Goal: Task Accomplishment & Management: Manage account settings

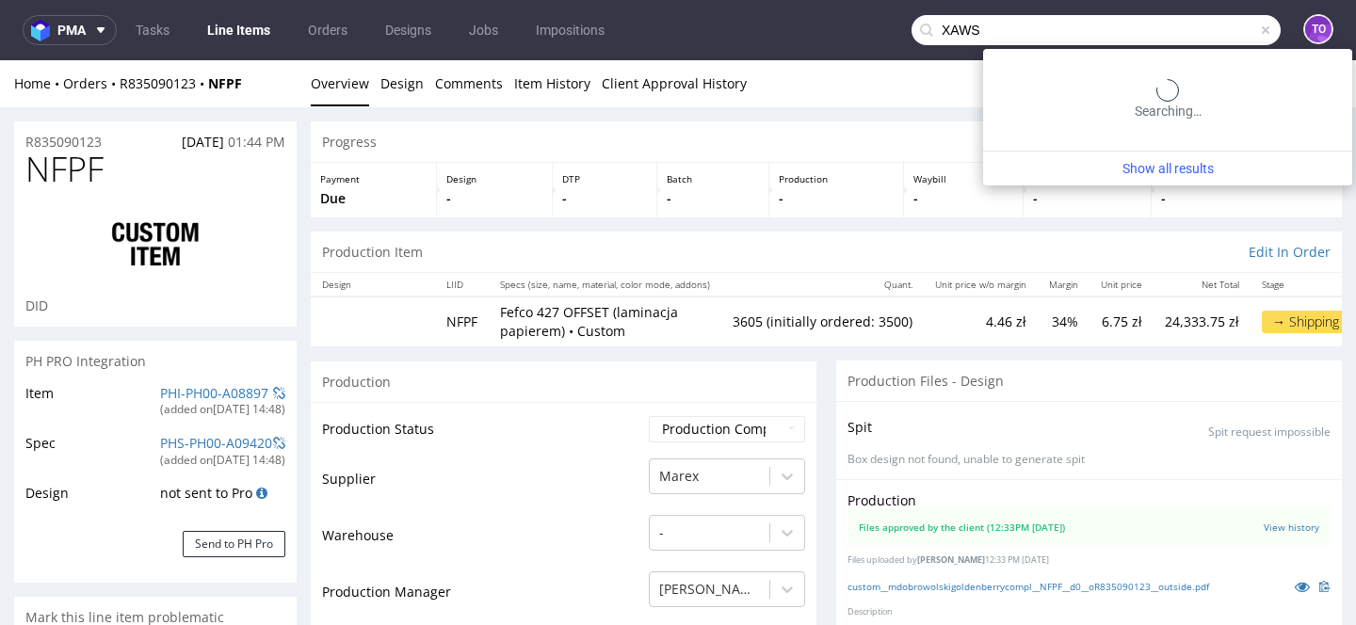
type input "XAWS"
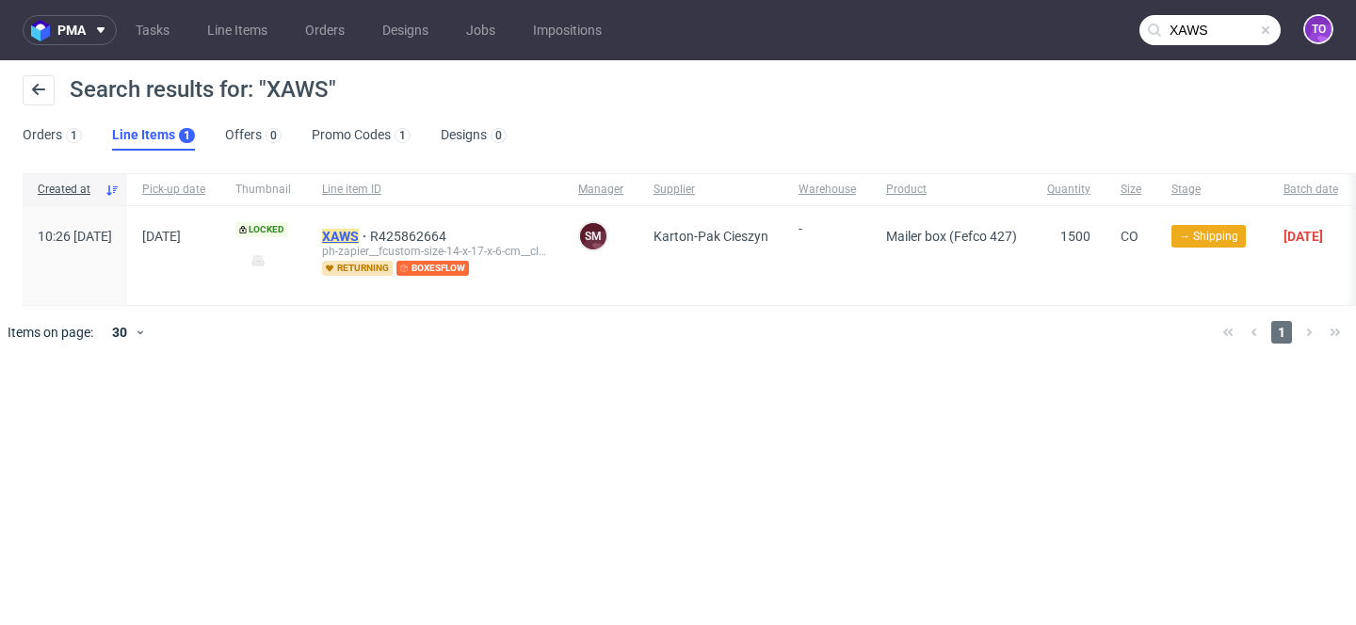
click at [359, 235] on mark "XAWS" at bounding box center [340, 236] width 37 height 15
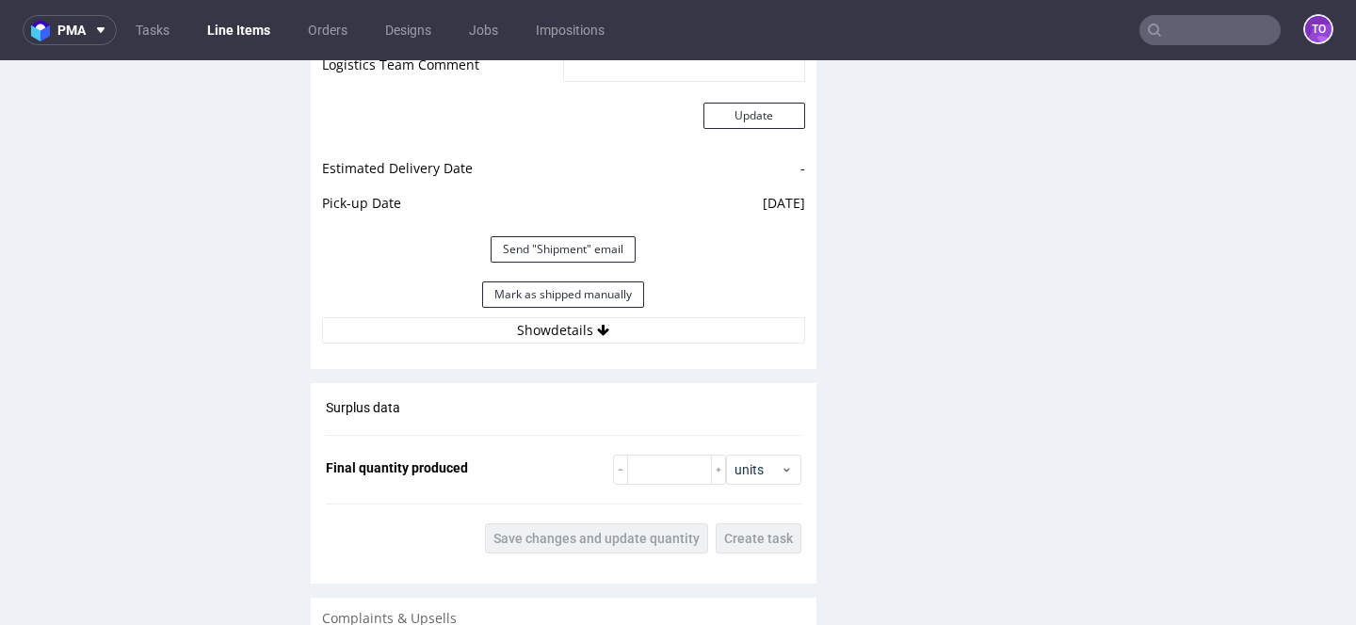
scroll to position [1895, 0]
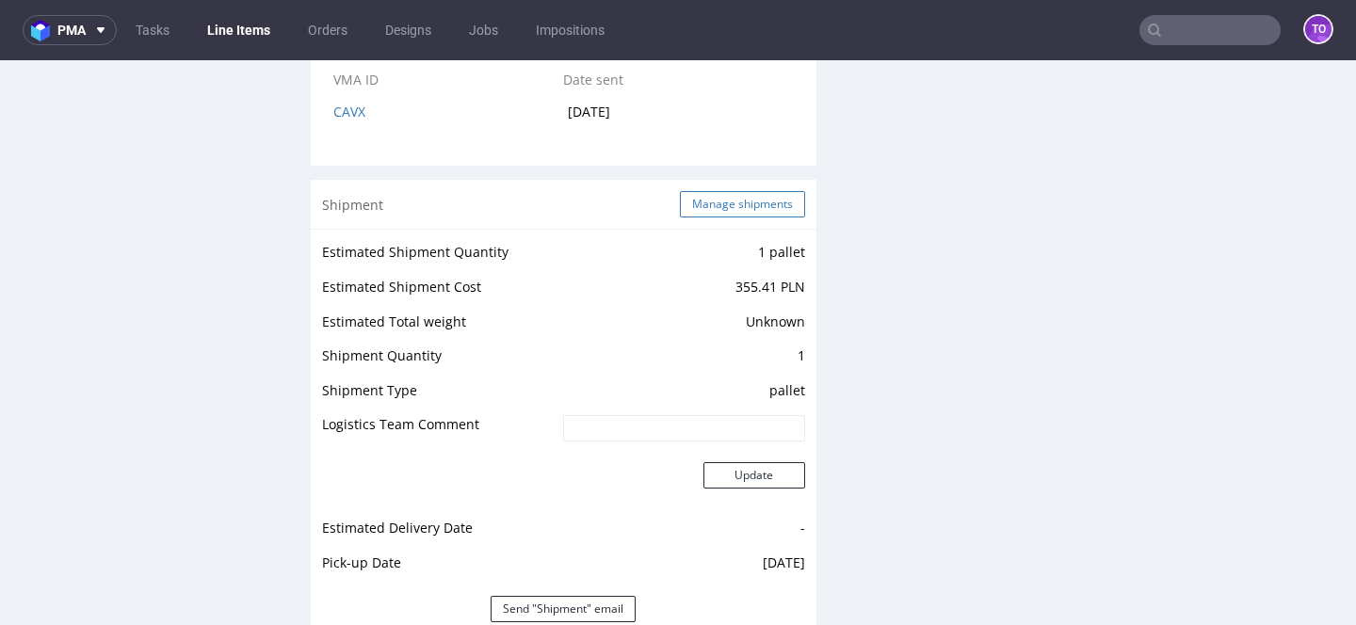
click at [720, 191] on button "Manage shipments" at bounding box center [742, 204] width 125 height 26
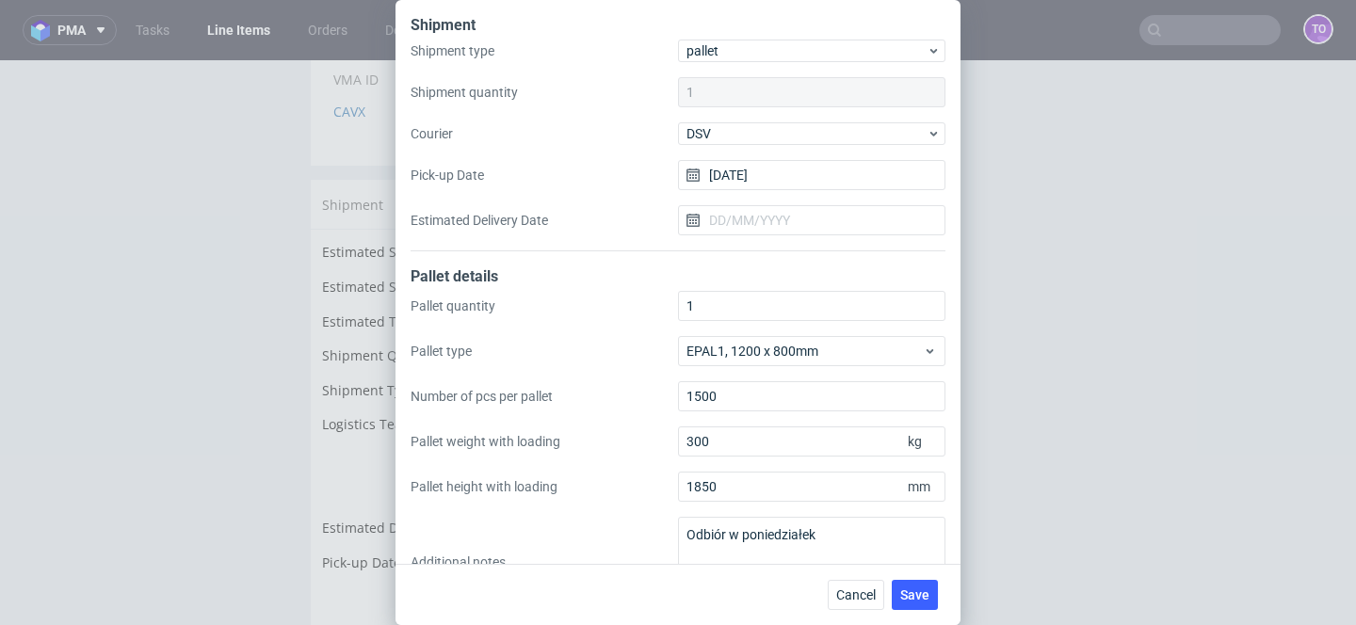
click at [1089, 298] on div "Shipment Shipment type pallet Shipment quantity 1 Courier DSV Pick-up Date 01/0…" at bounding box center [678, 312] width 1356 height 625
click at [844, 589] on span "Cancel" at bounding box center [856, 595] width 40 height 13
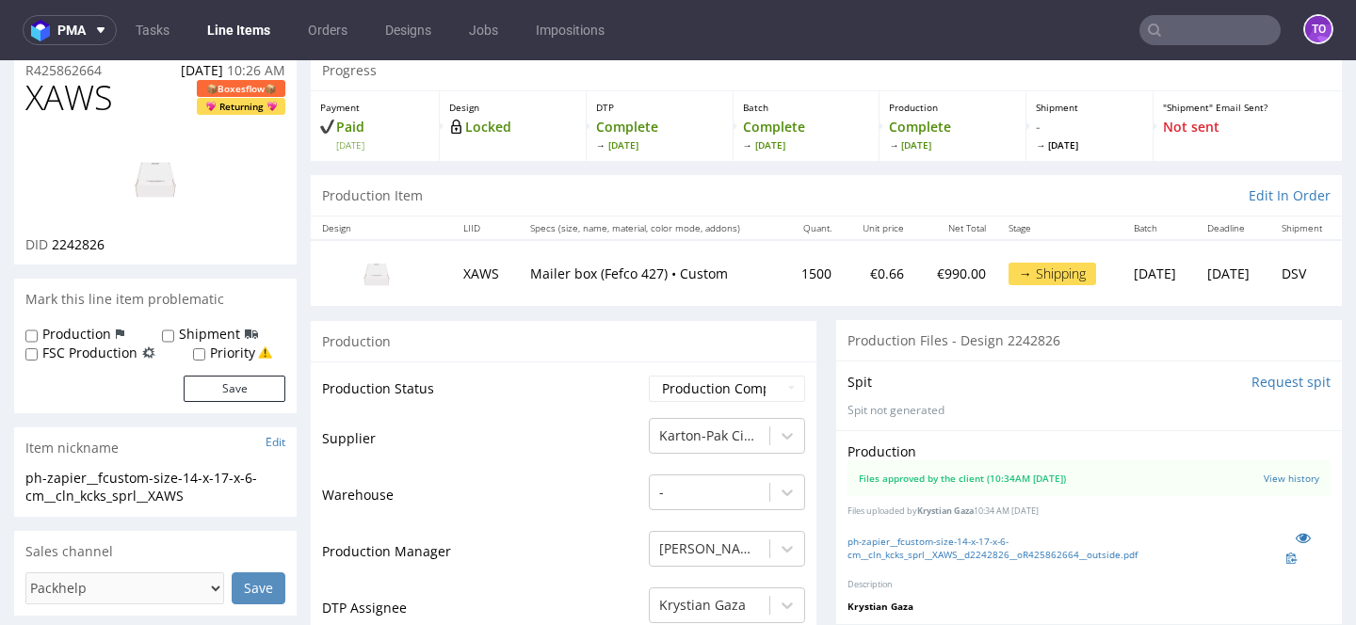
scroll to position [76, 0]
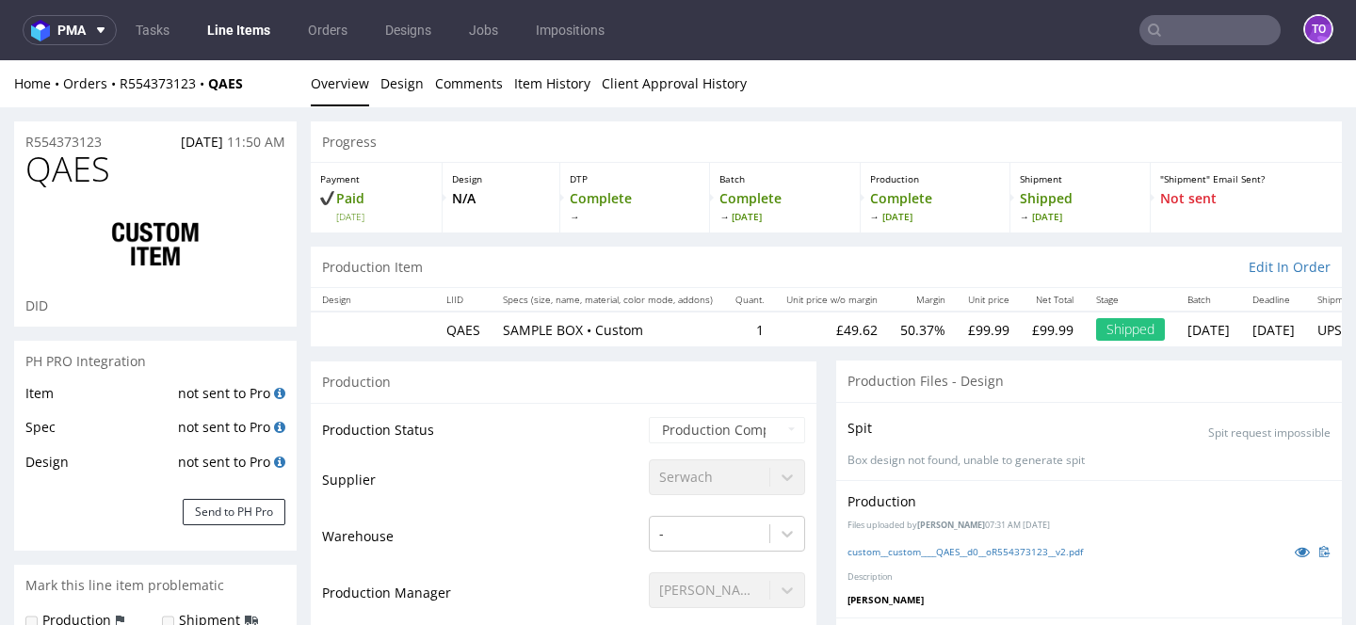
scroll to position [419, 0]
click at [240, 22] on link "Line Items" at bounding box center [239, 30] width 86 height 30
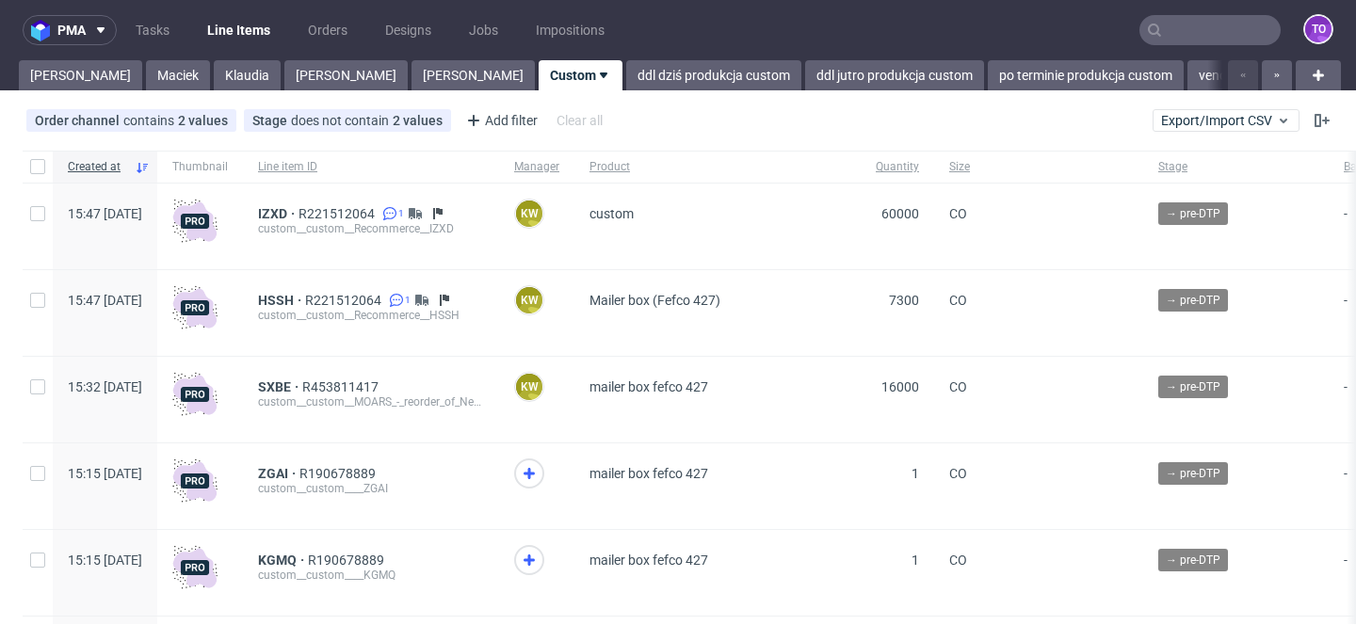
scroll to position [207, 0]
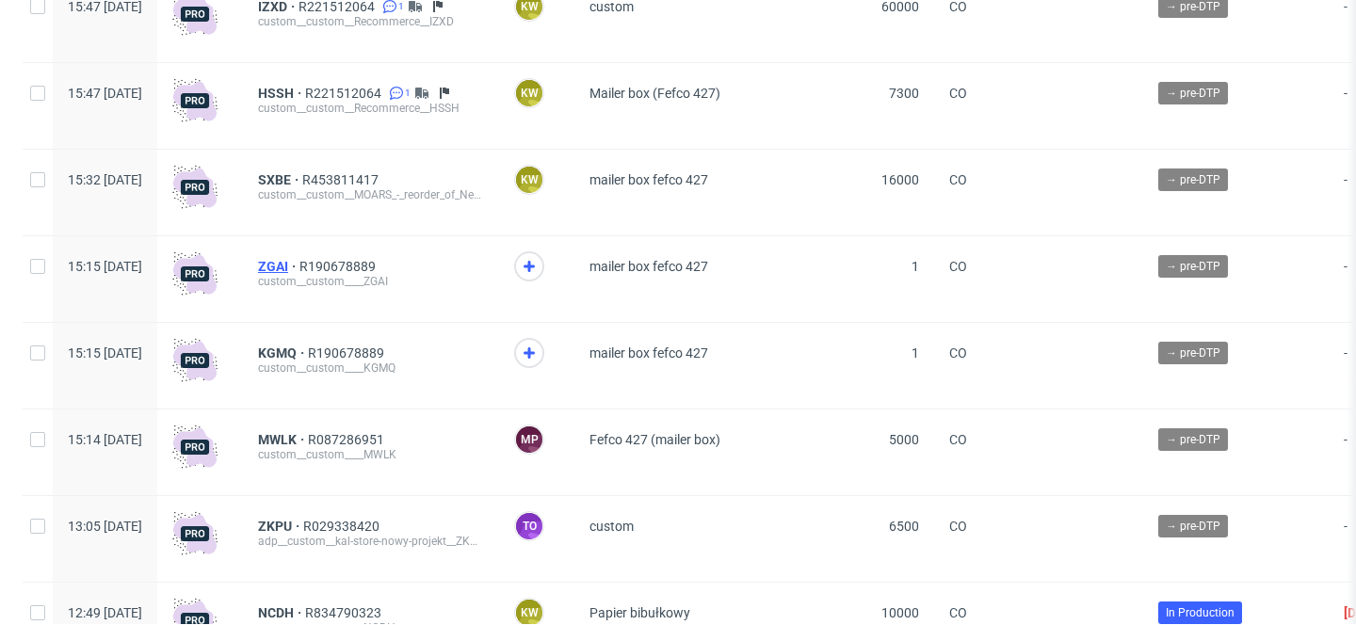
click at [299, 270] on span "ZGAI" at bounding box center [278, 266] width 41 height 15
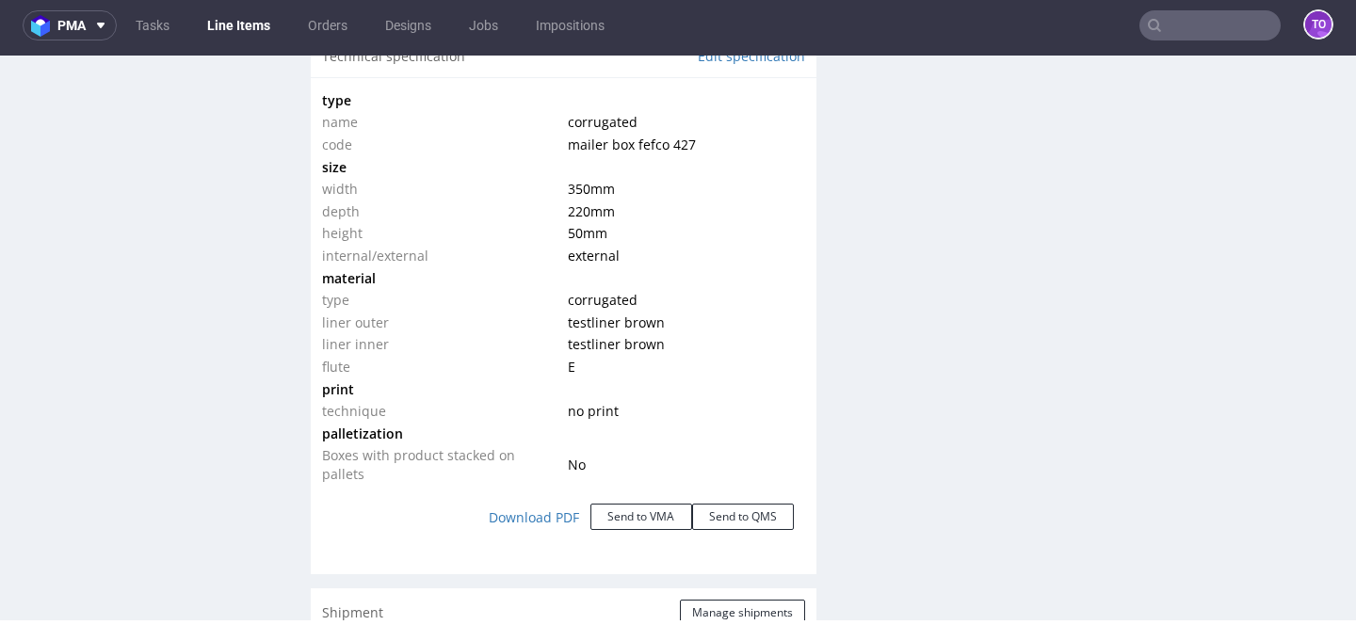
scroll to position [1780, 0]
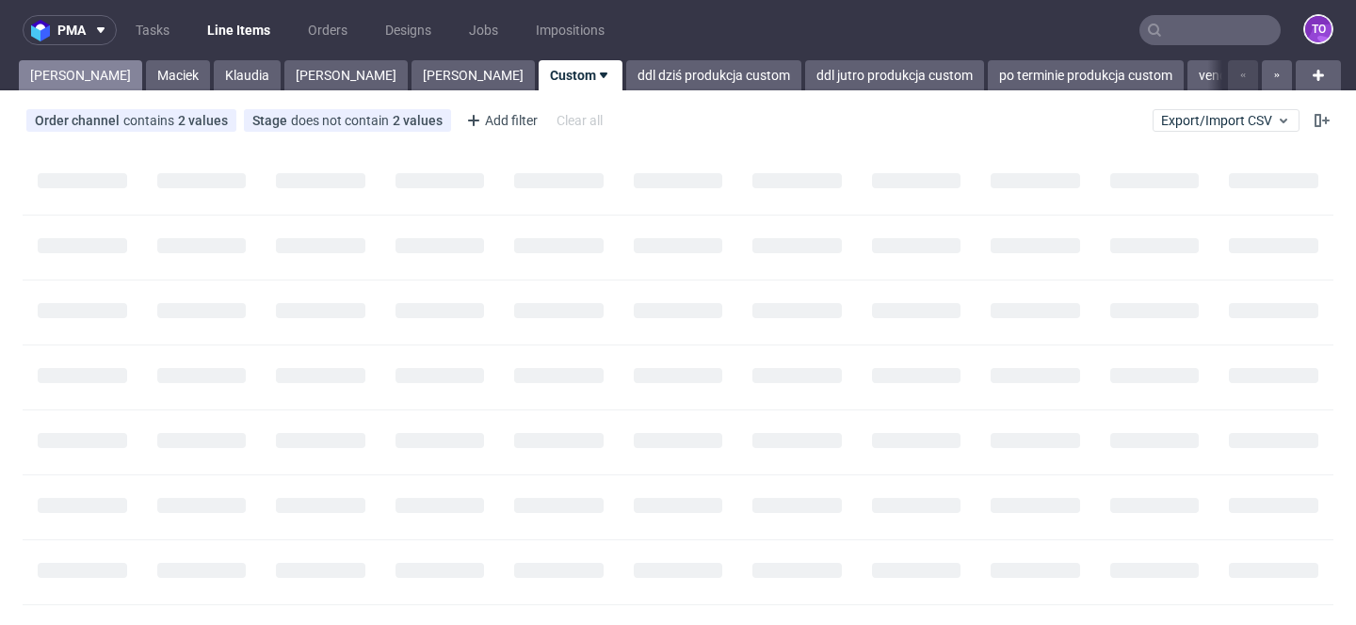
click at [24, 77] on link "Tomasz" at bounding box center [80, 75] width 123 height 30
click at [43, 77] on link "Tomasz" at bounding box center [80, 75] width 123 height 30
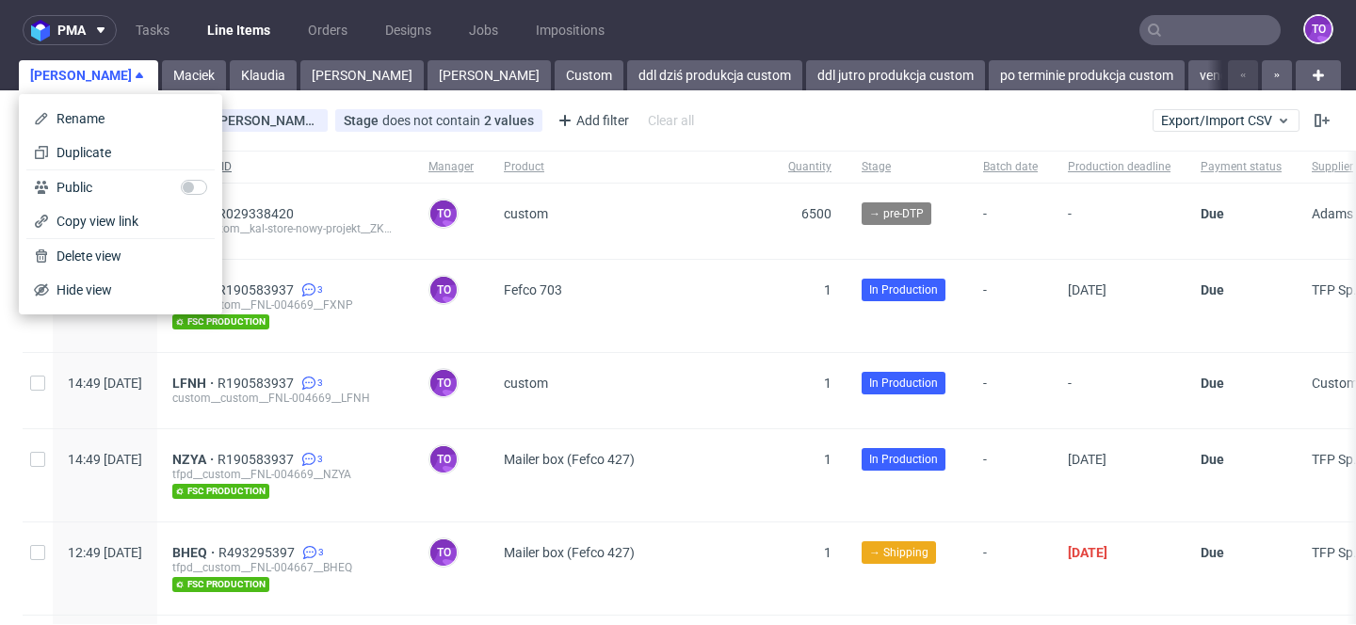
click at [392, 165] on span "Line item ID" at bounding box center [285, 167] width 226 height 16
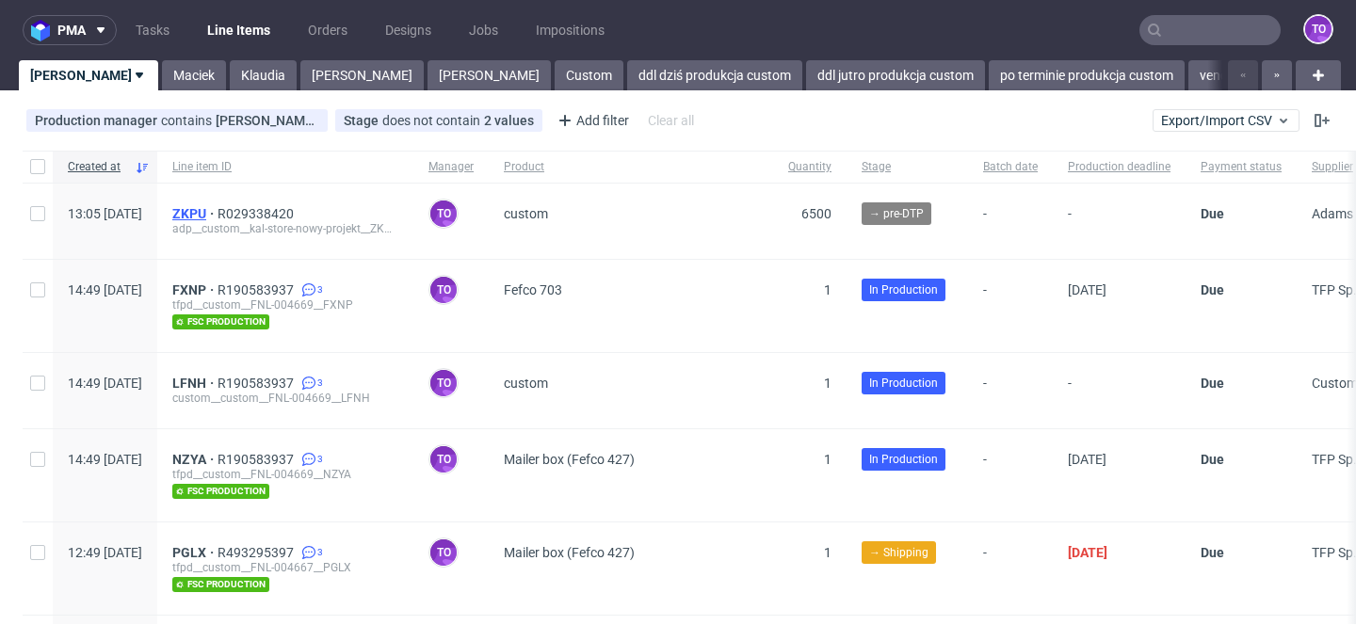
click at [218, 214] on span "ZKPU" at bounding box center [194, 213] width 45 height 15
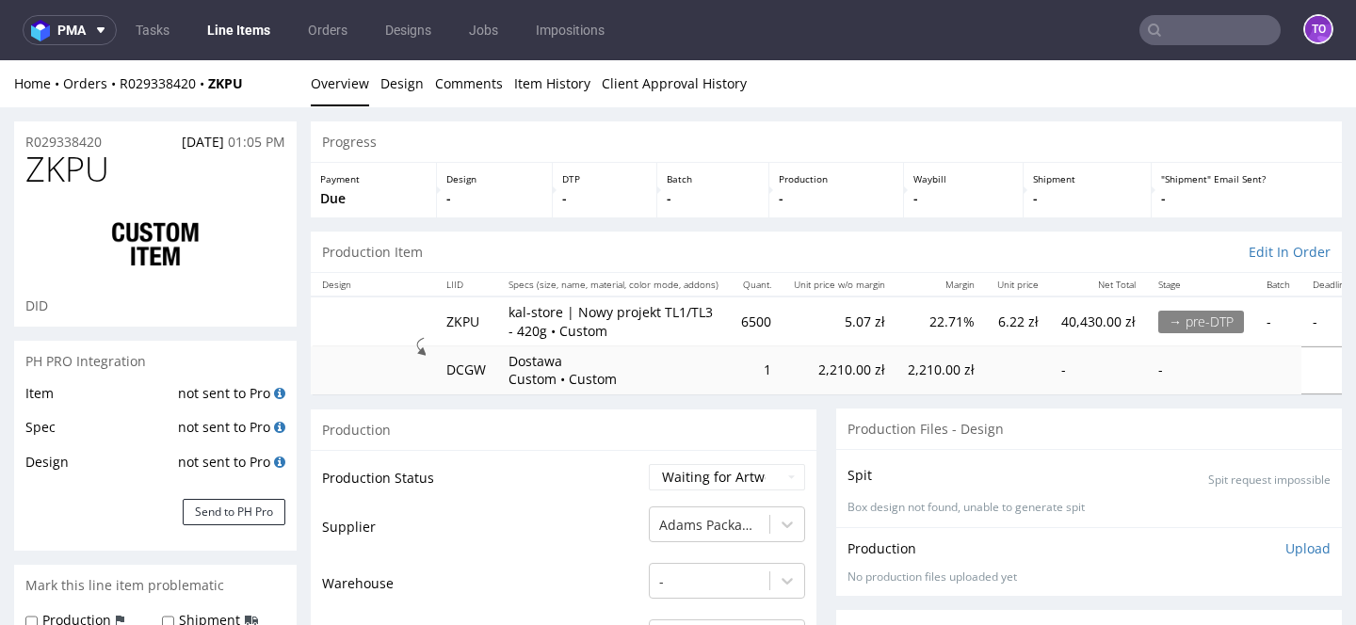
click at [641, 315] on p "kal-store | Nowy projekt TL1/TL3 - 420g • Custom" at bounding box center [614, 321] width 210 height 37
click at [632, 334] on p "kal-store | Nowy projekt TL1/TL3 - 420g • Custom" at bounding box center [614, 321] width 210 height 37
drag, startPoint x: 632, startPoint y: 334, endPoint x: 515, endPoint y: 310, distance: 119.3
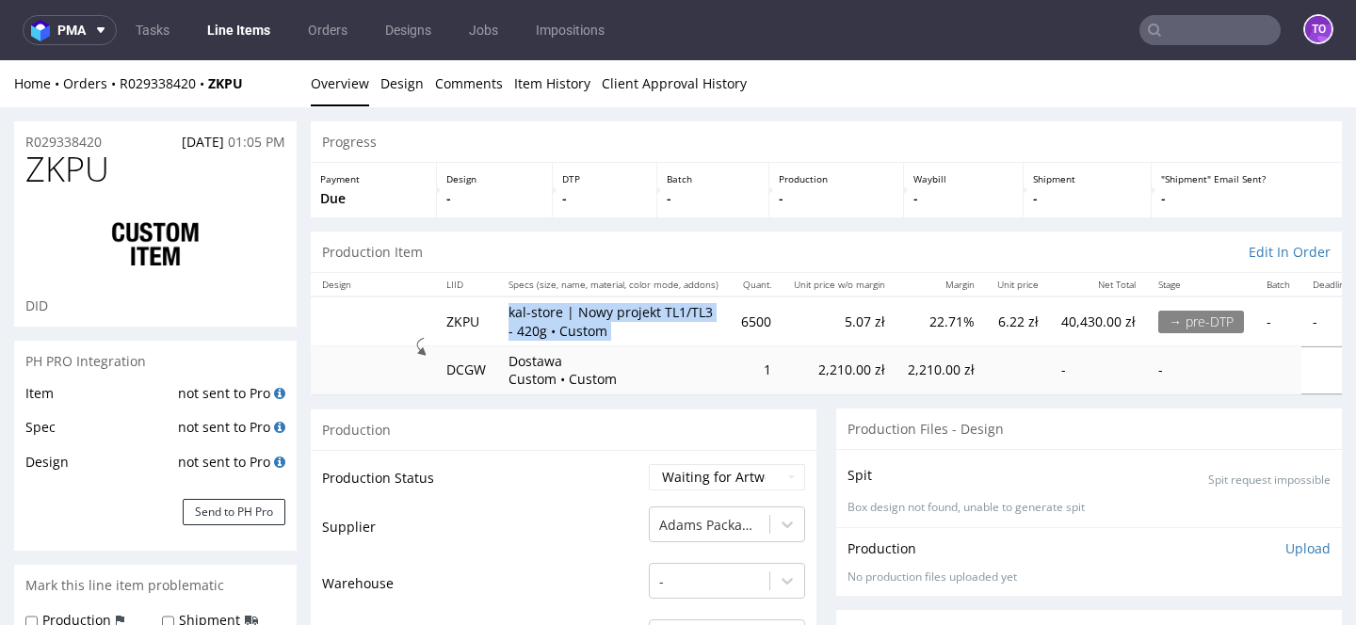
click at [515, 310] on p "kal-store | Nowy projekt TL1/TL3 - 420g • Custom" at bounding box center [614, 321] width 210 height 37
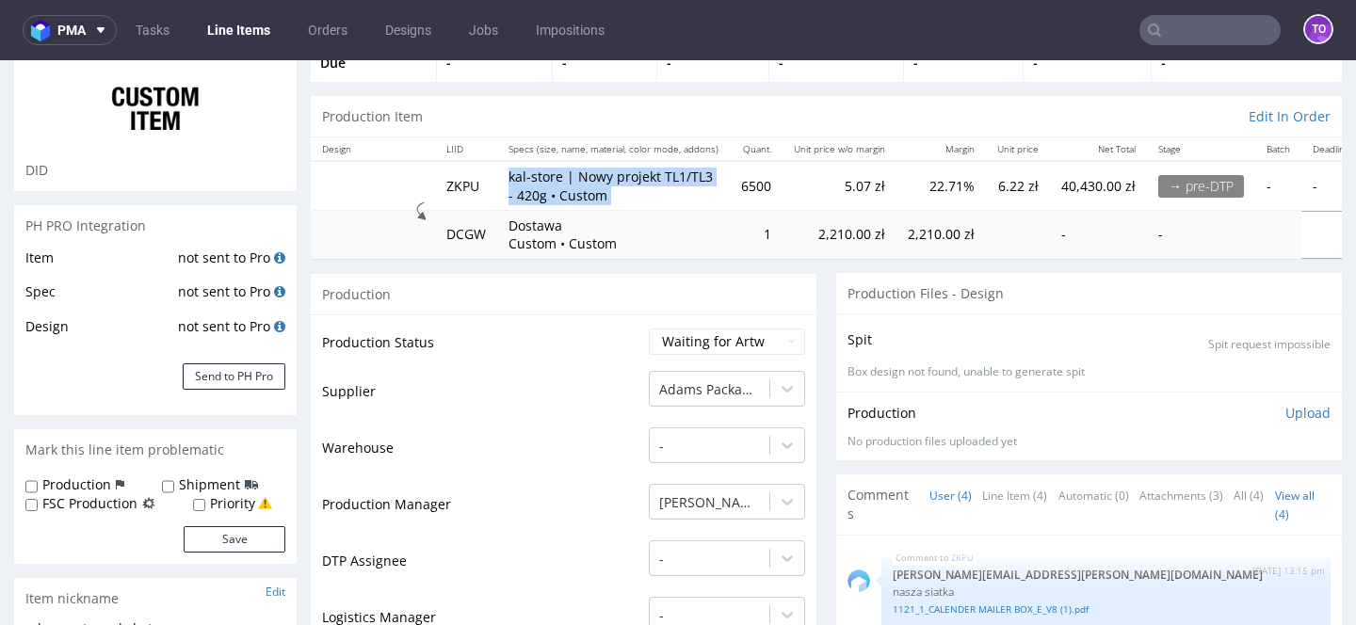
scroll to position [355, 0]
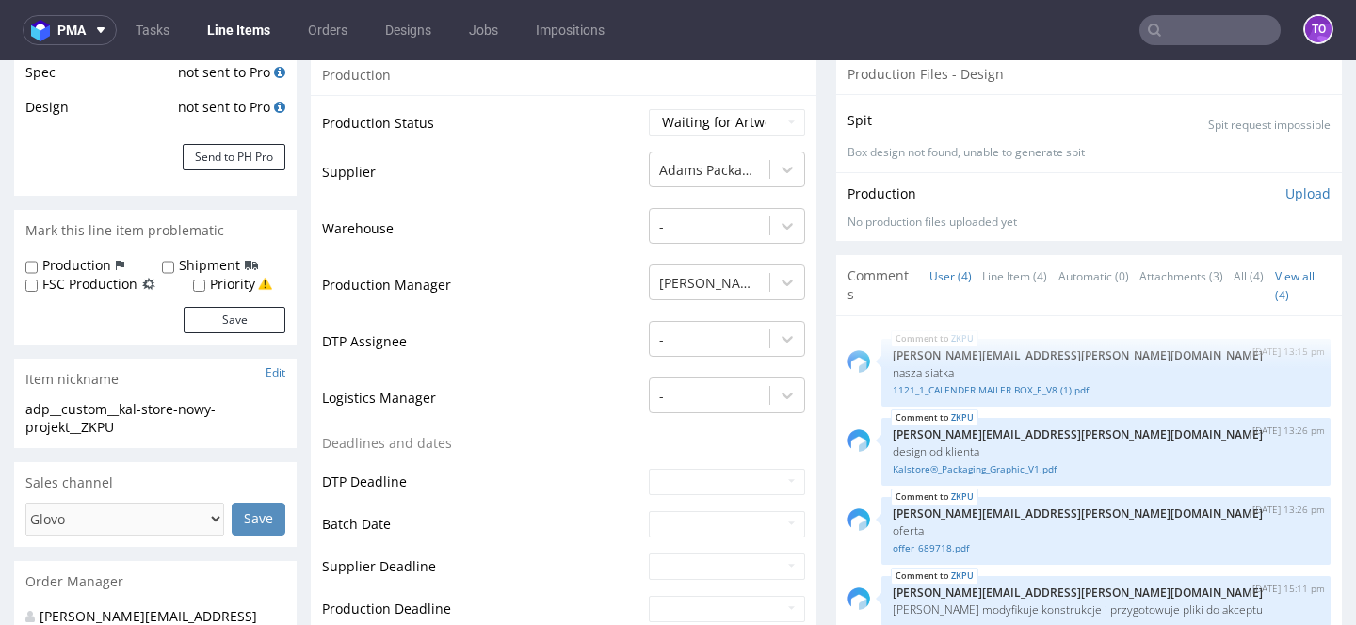
click at [1201, 50] on nav "pma Tasks Line Items Orders Designs Jobs Impositions to" at bounding box center [678, 30] width 1356 height 60
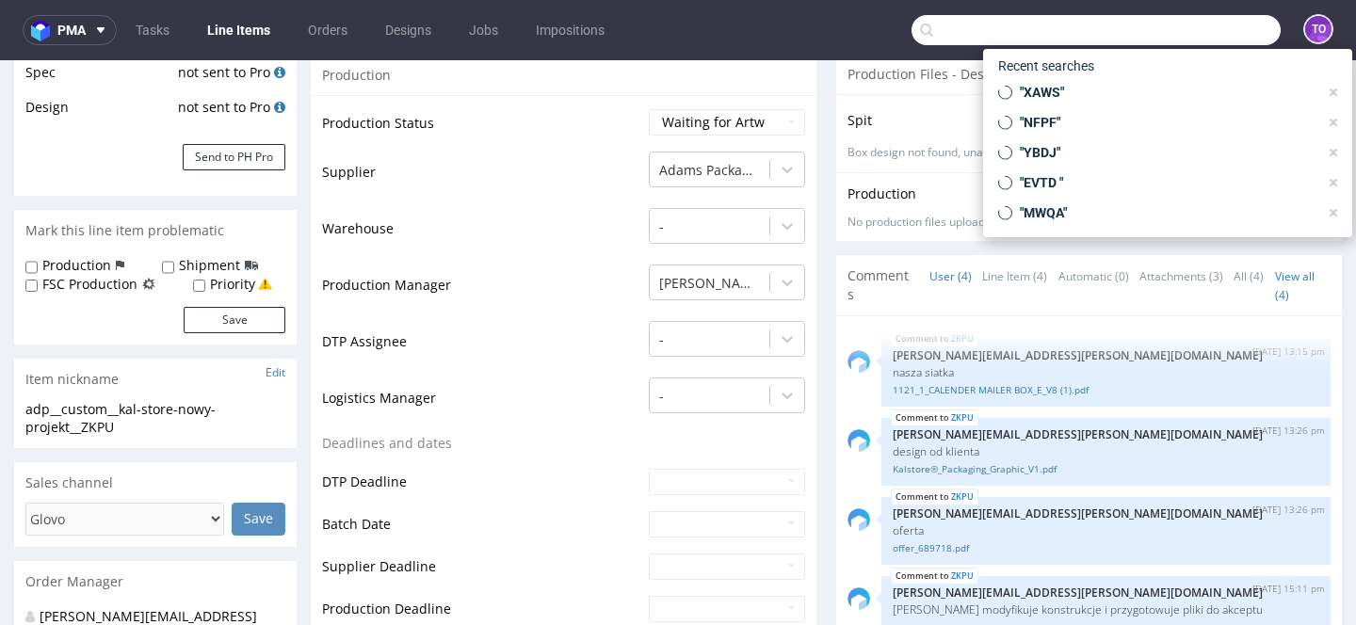
click at [1201, 40] on input "text" at bounding box center [1096, 30] width 369 height 30
paste input "R493295397"
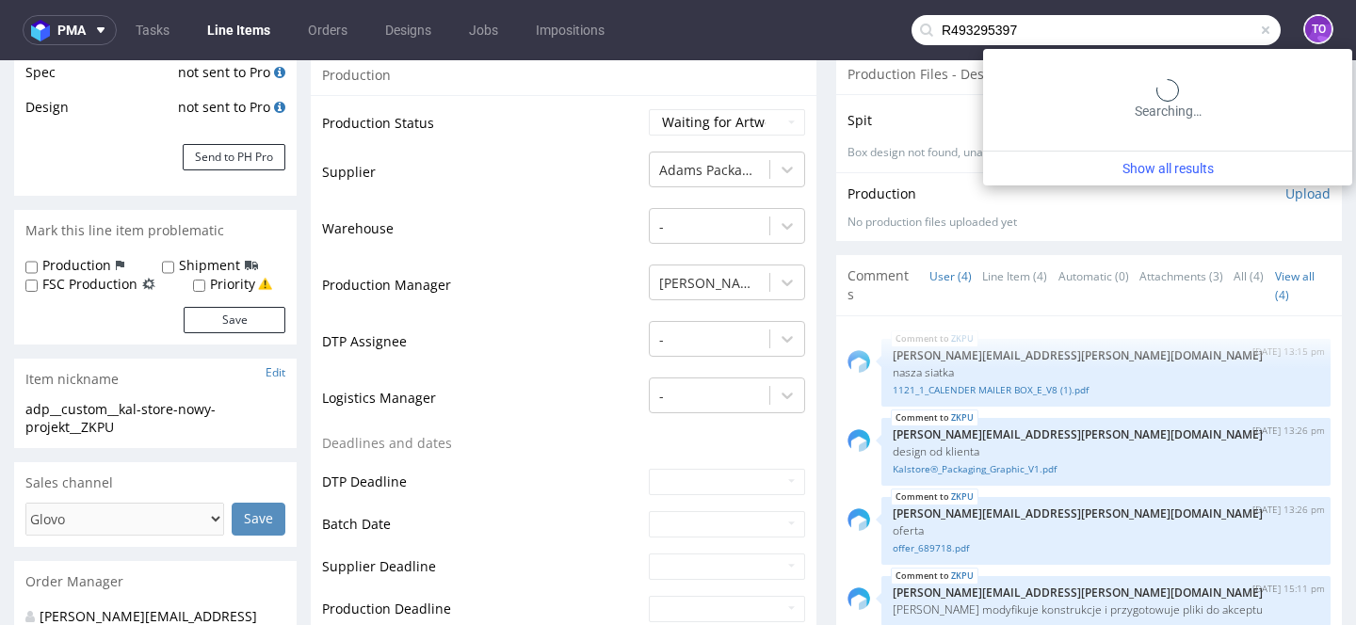
type input "R493295397"
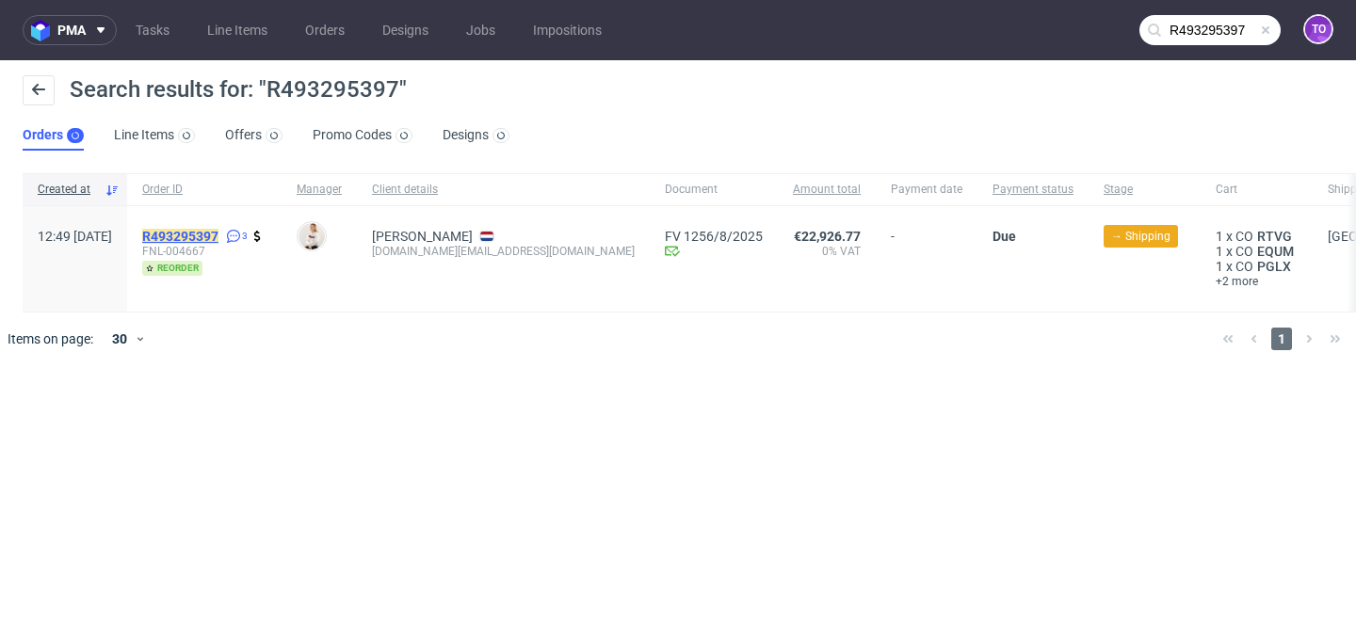
click at [218, 238] on mark "R493295397" at bounding box center [180, 236] width 76 height 15
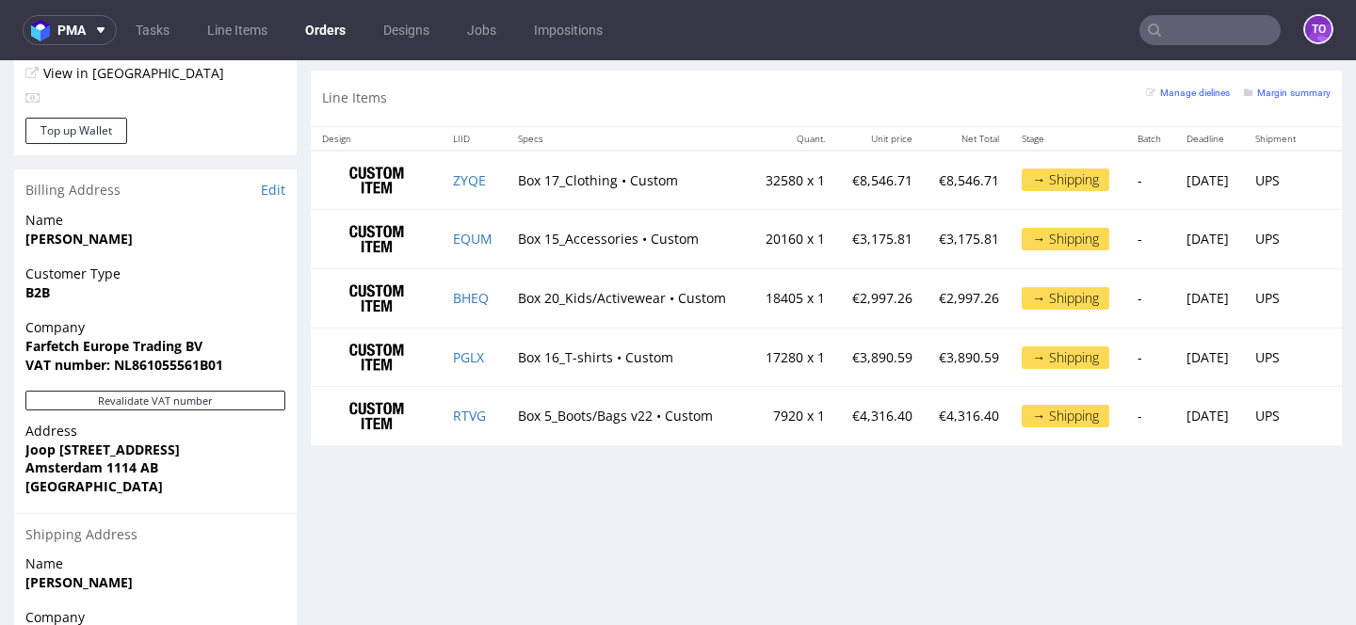
scroll to position [1021, 0]
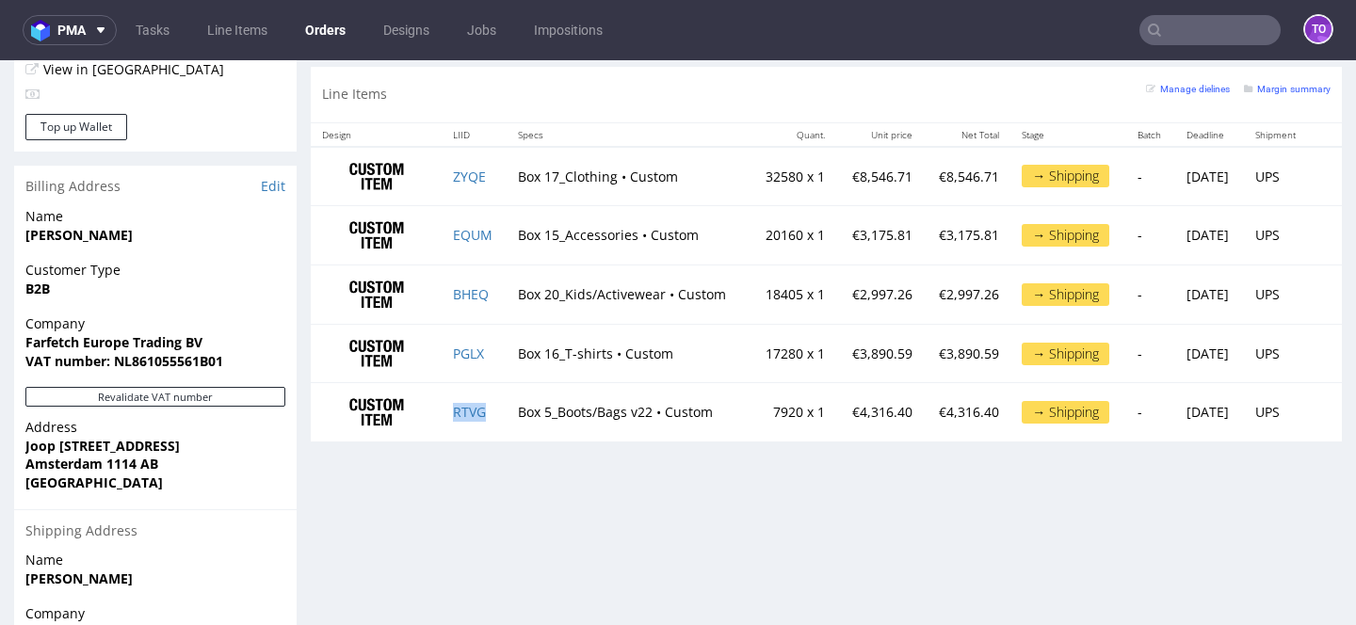
click at [489, 412] on td "RTVG" at bounding box center [474, 412] width 65 height 58
click at [488, 359] on td "PGLX" at bounding box center [474, 353] width 65 height 59
click at [491, 168] on td "ZYQE" at bounding box center [474, 176] width 65 height 59
click at [486, 293] on td "BHEQ" at bounding box center [474, 294] width 65 height 59
click at [507, 234] on td "Box 15_Accessories • Custom" at bounding box center [628, 235] width 243 height 59
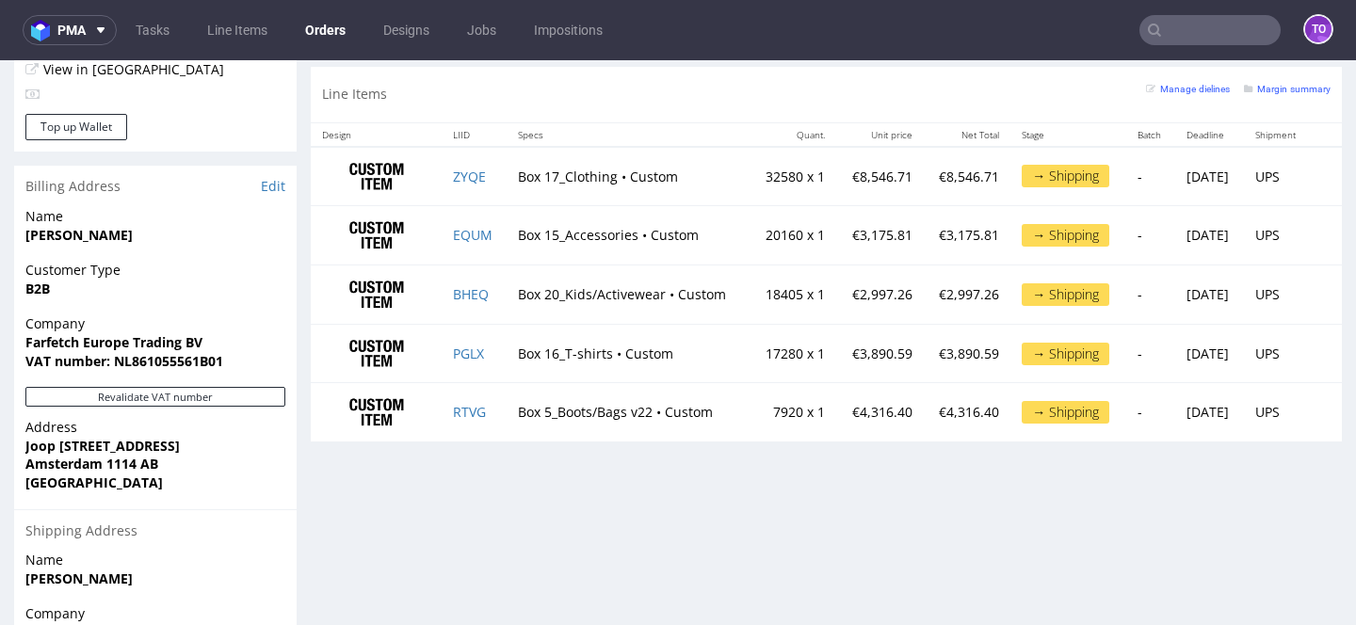
click at [507, 234] on td "Box 15_Accessories • Custom" at bounding box center [628, 235] width 243 height 59
click at [492, 236] on td "EQUM" at bounding box center [474, 235] width 65 height 59
copy link "EQUM"
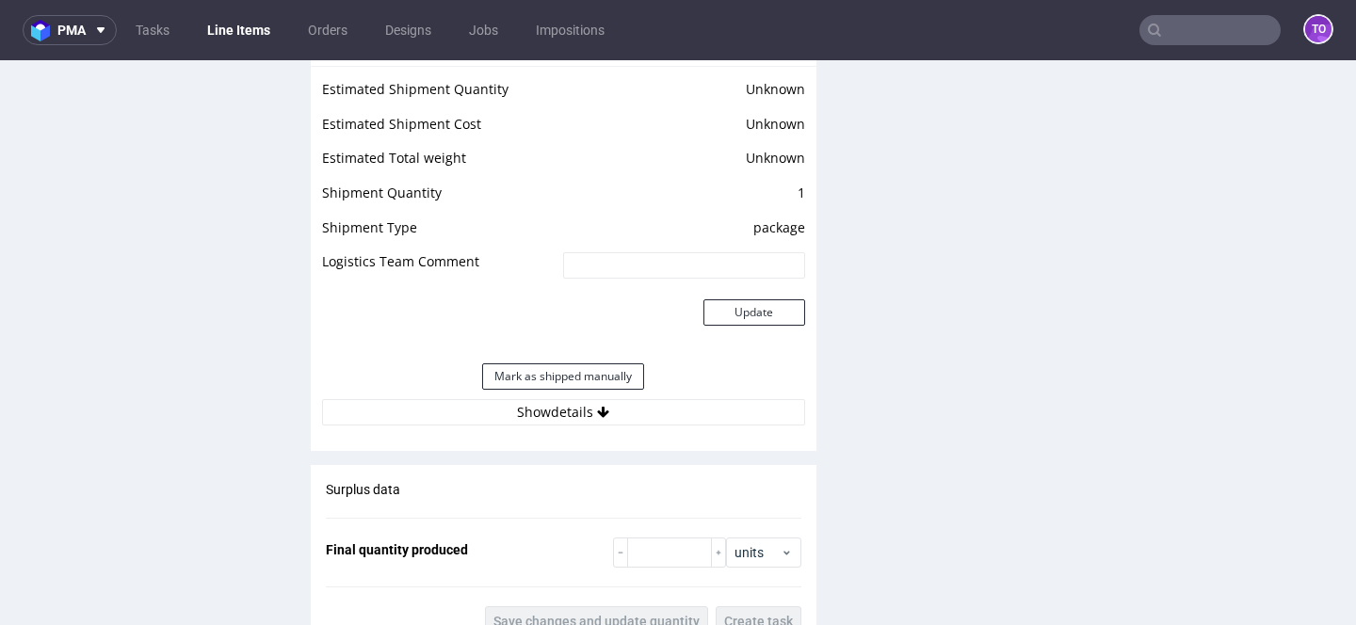
scroll to position [1933, 0]
click at [609, 373] on button "Mark as shipped manually" at bounding box center [563, 376] width 162 height 26
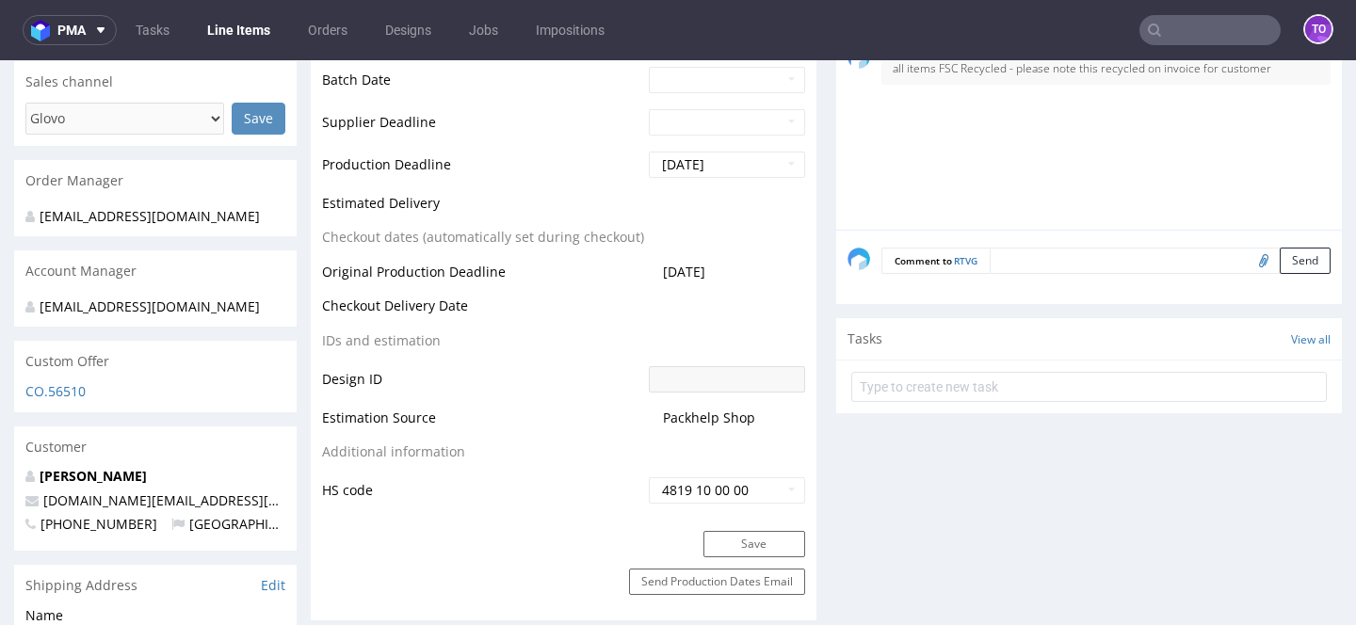
scroll to position [0, 0]
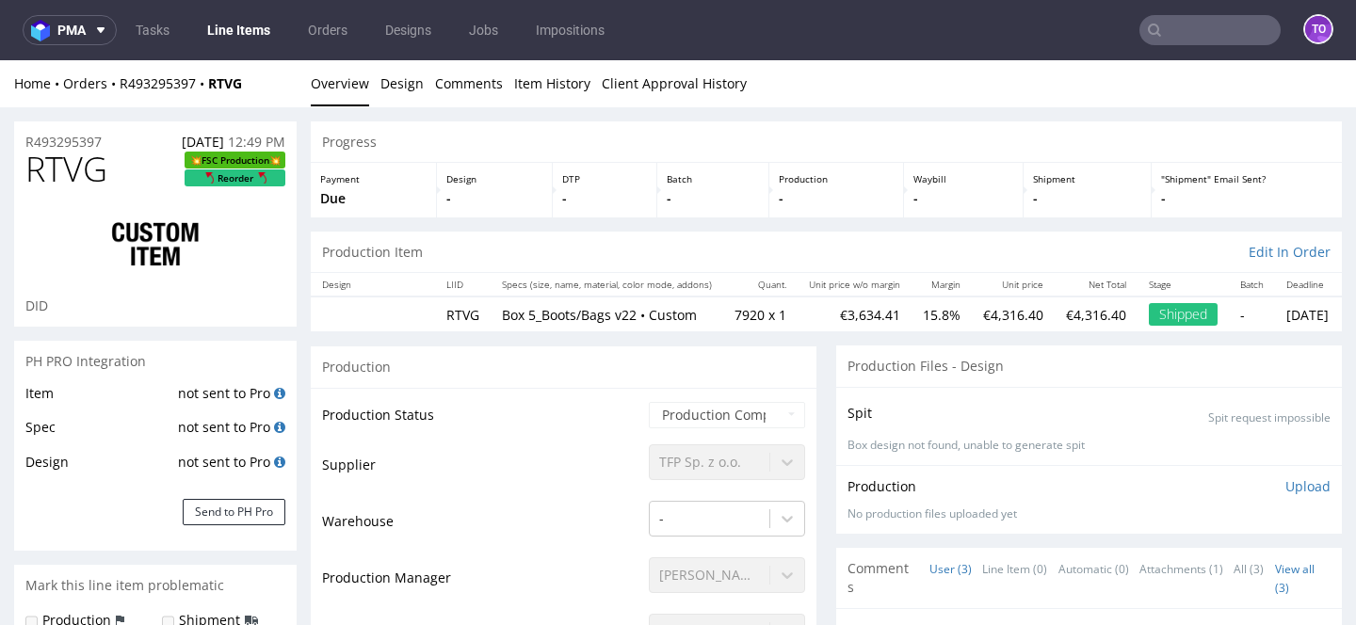
click at [160, 73] on div "Home Orders R493295397 RTVG Overview Design Comments Item History Client Approv…" at bounding box center [678, 83] width 1356 height 47
click at [157, 93] on div "Home Orders R493295397 RTVG Overview Design Comments Item History Client Approv…" at bounding box center [678, 83] width 1356 height 47
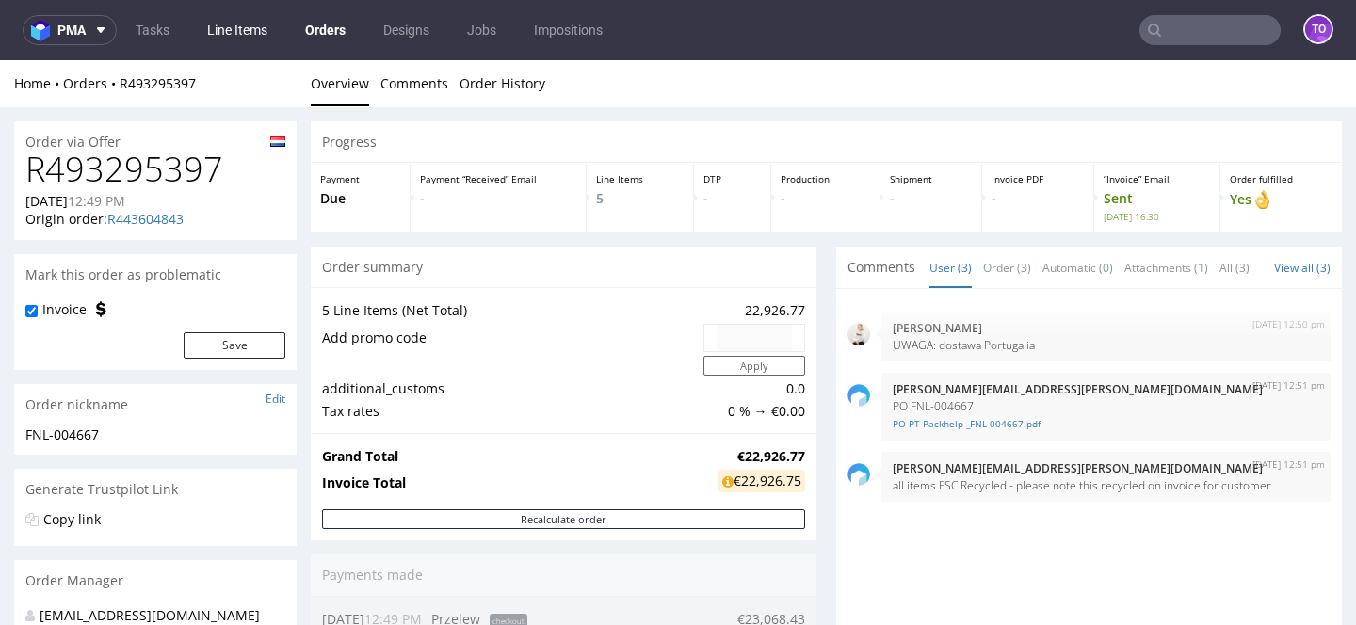
click at [243, 39] on link "Line Items" at bounding box center [237, 30] width 83 height 30
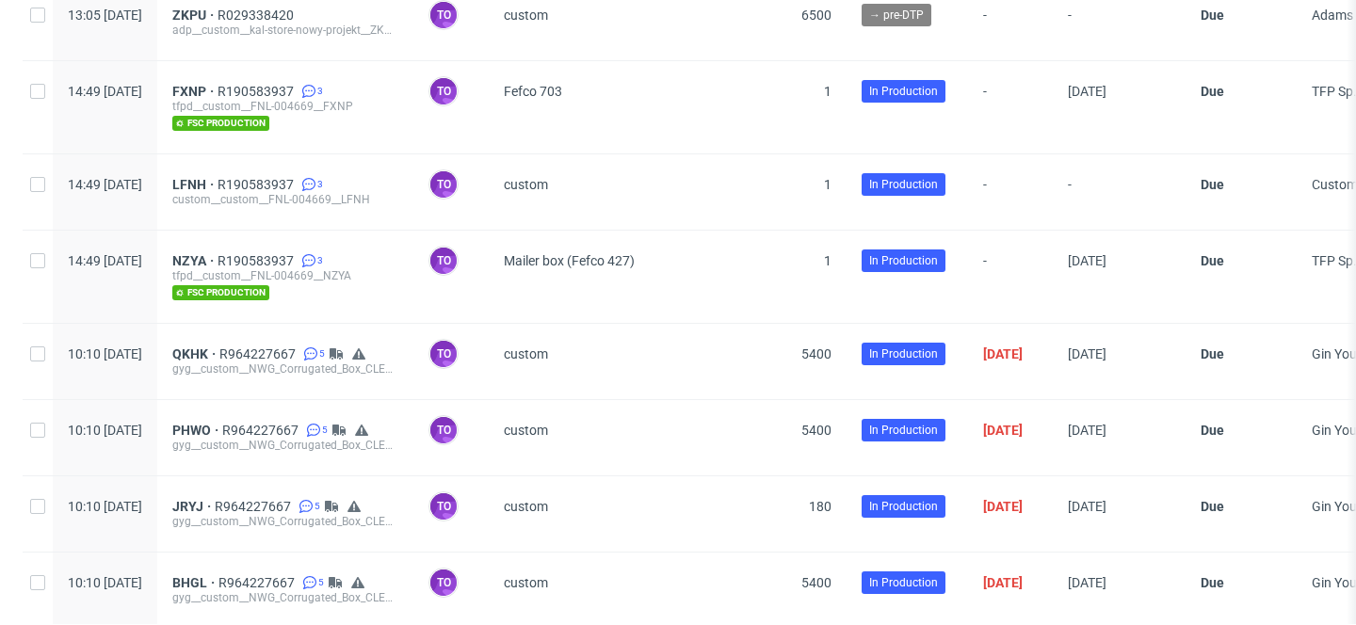
scroll to position [186, 0]
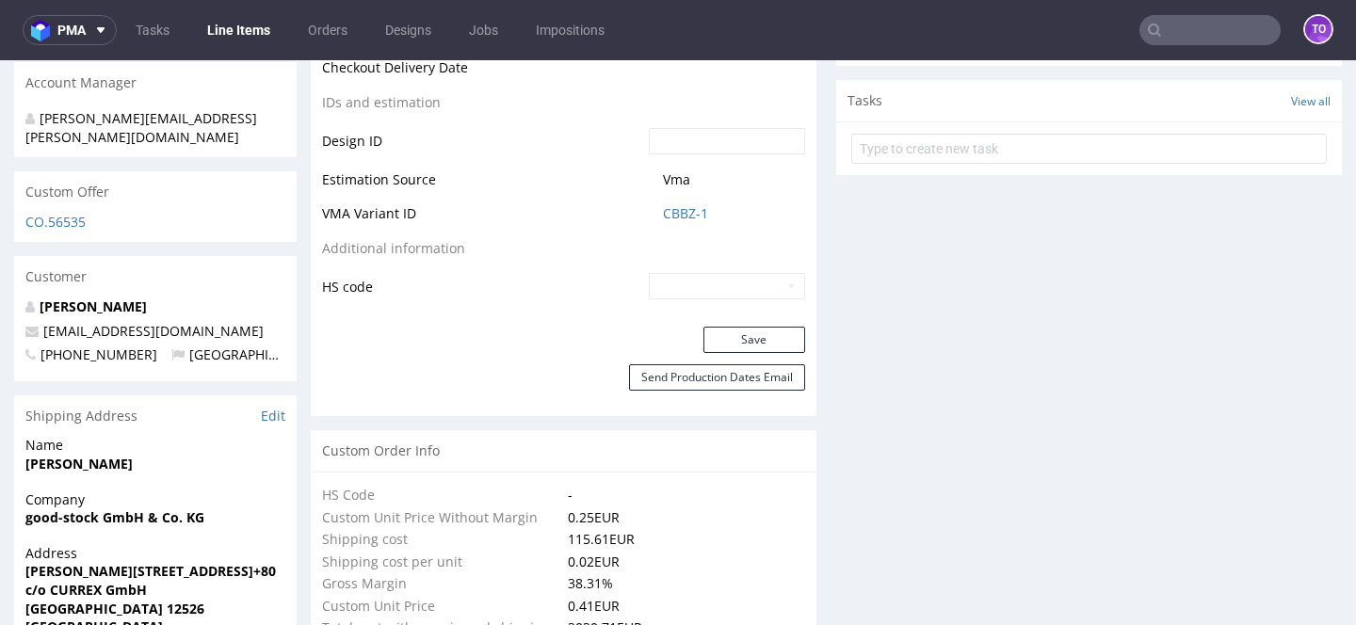
scroll to position [1005, 0]
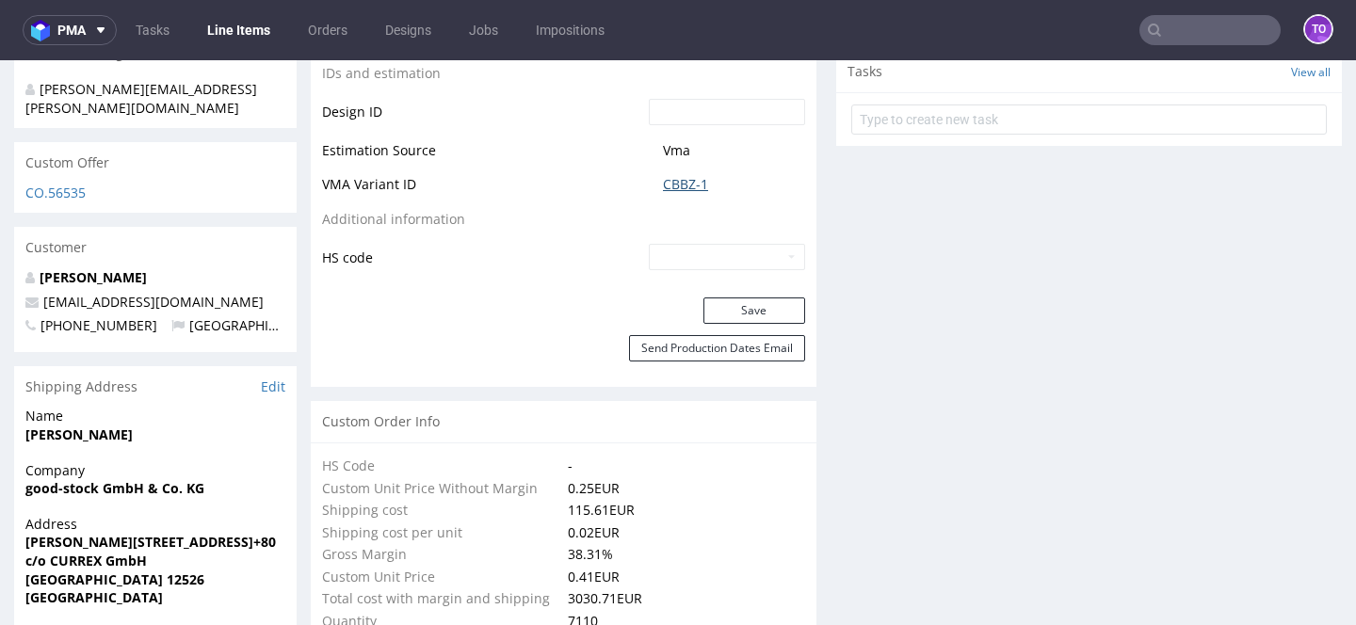
click at [667, 177] on link "CBBZ-1" at bounding box center [685, 184] width 45 height 19
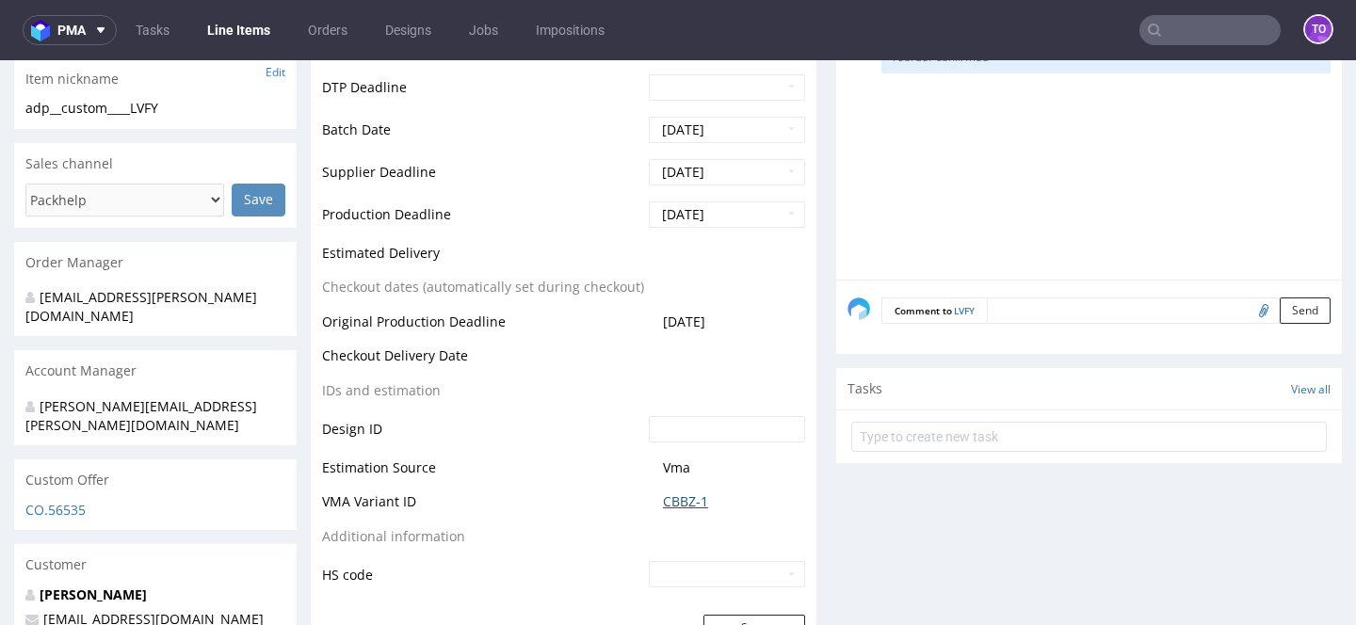
scroll to position [843, 0]
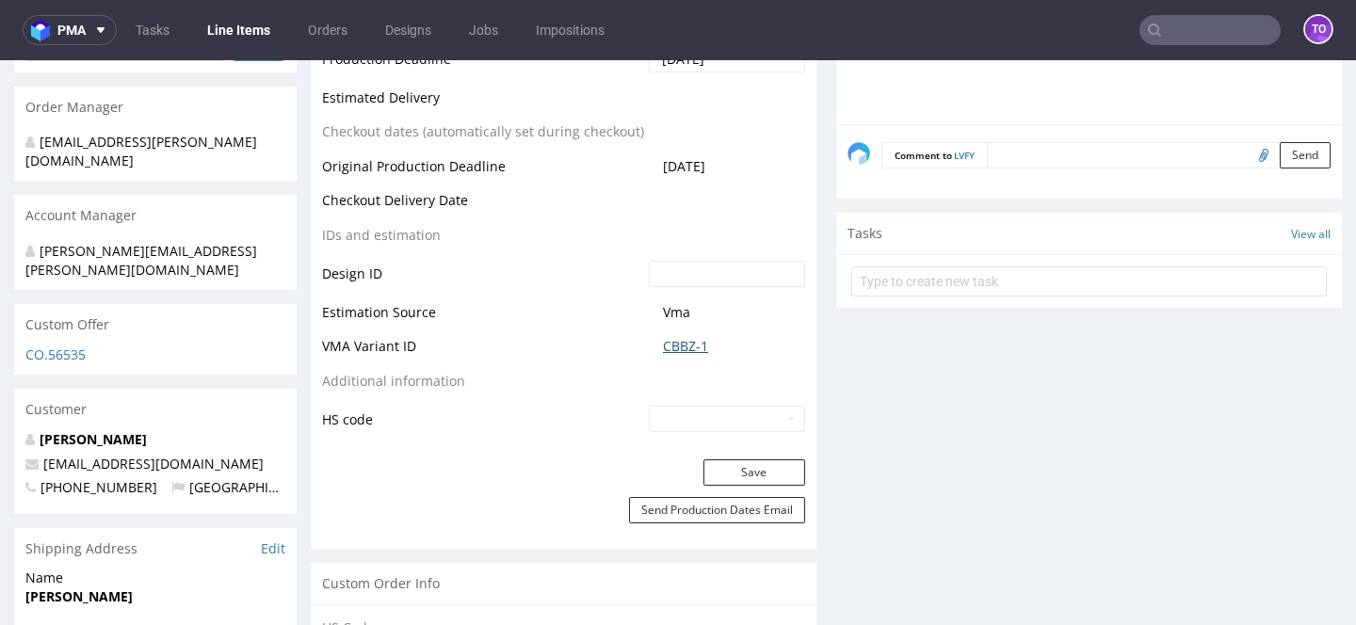
click at [676, 342] on link "CBBZ-1" at bounding box center [685, 346] width 45 height 19
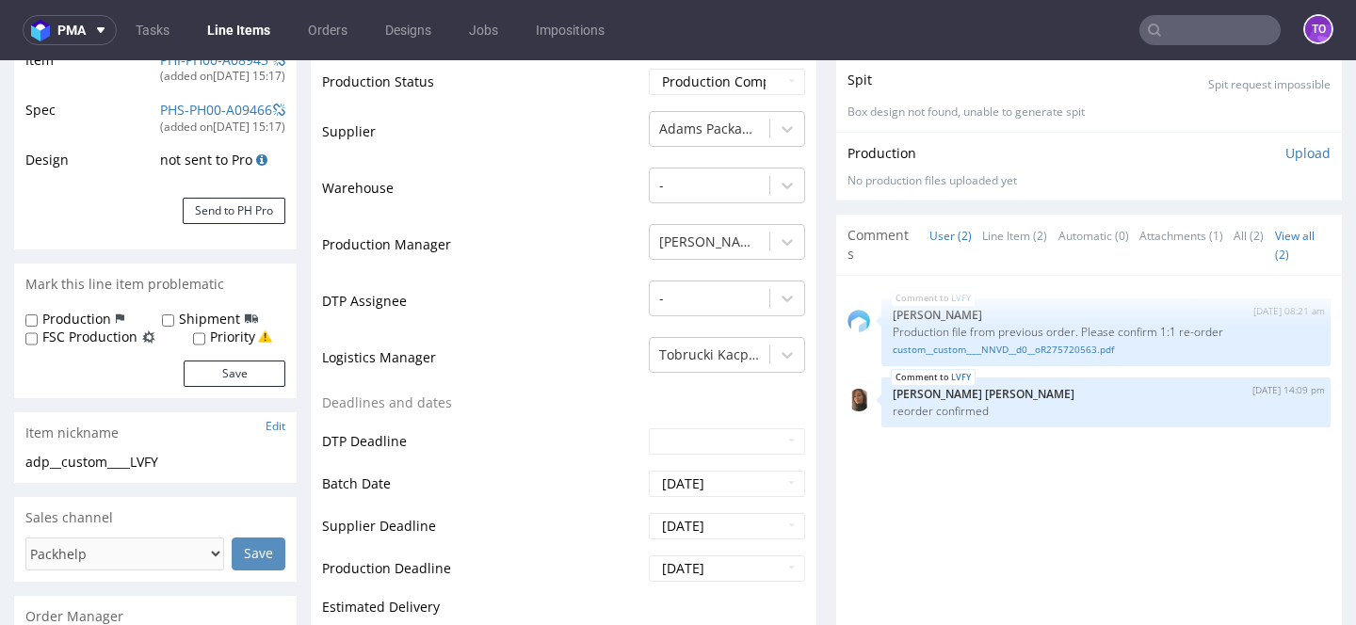
scroll to position [0, 0]
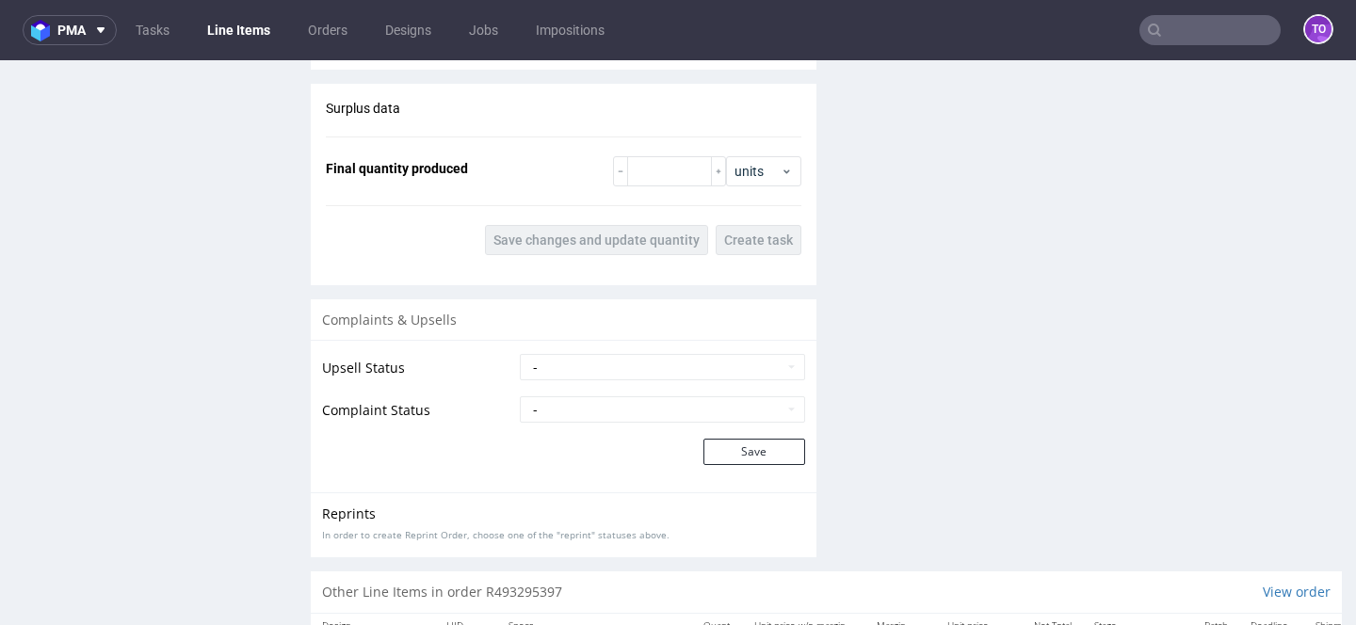
scroll to position [2164, 0]
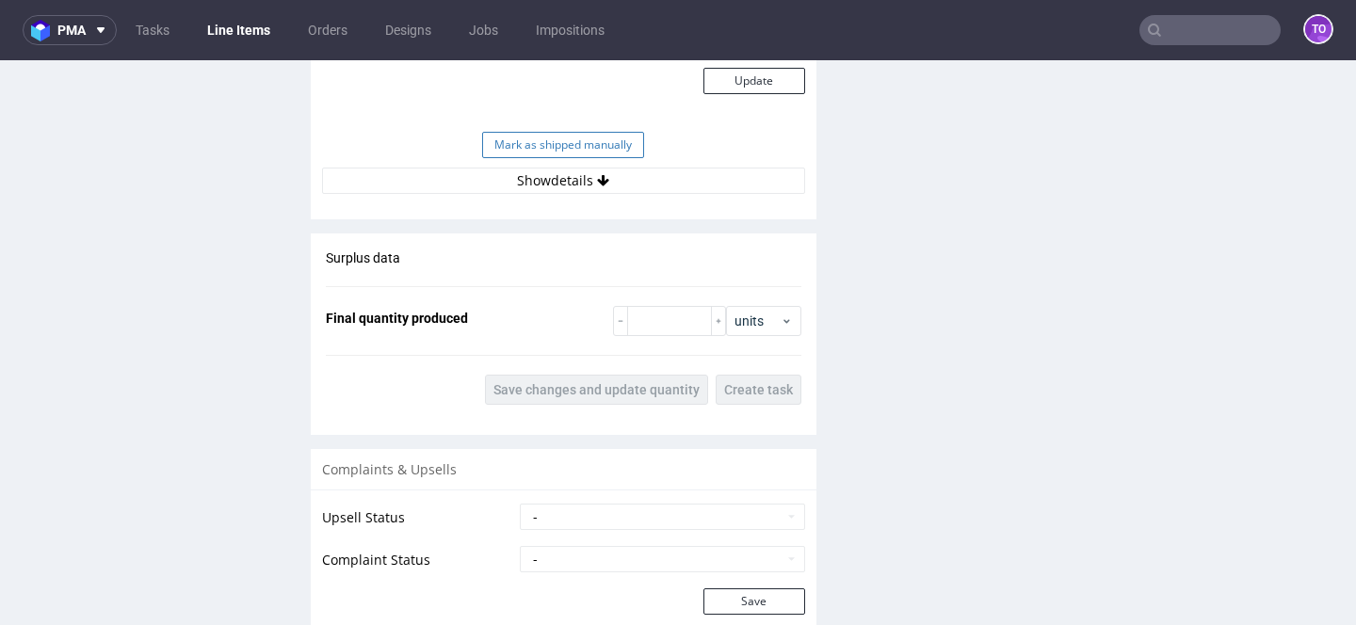
click at [585, 146] on button "Mark as shipped manually" at bounding box center [563, 145] width 162 height 26
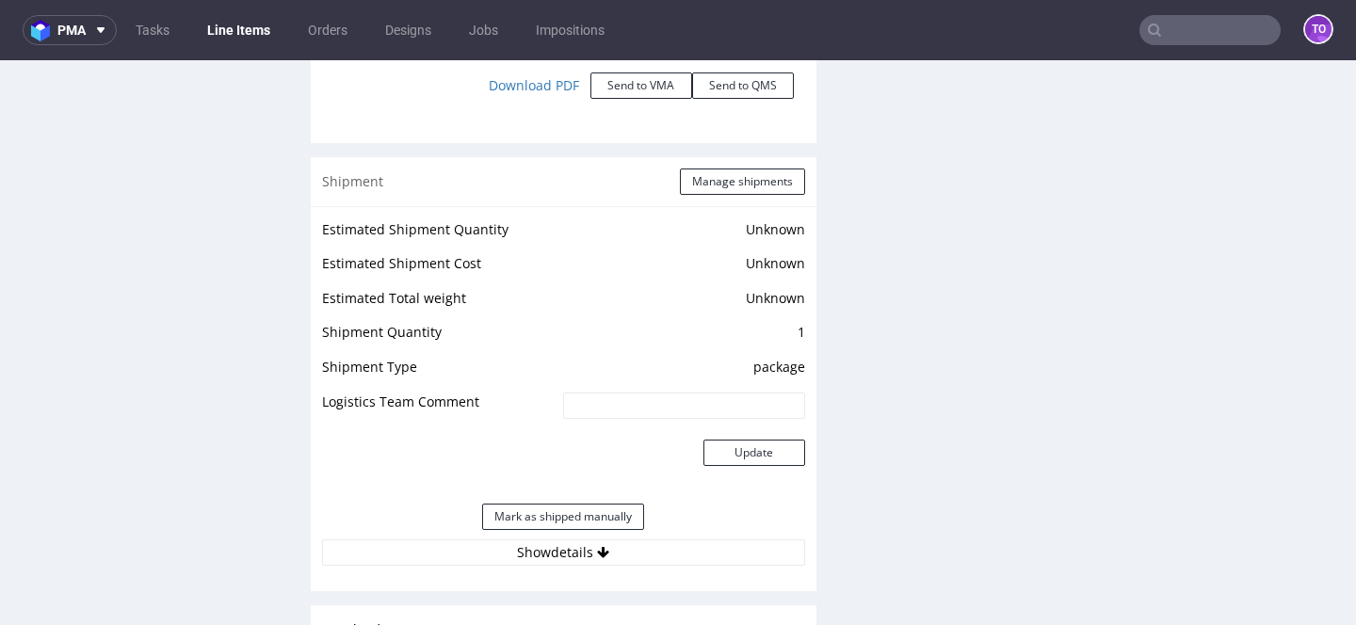
scroll to position [2761, 0]
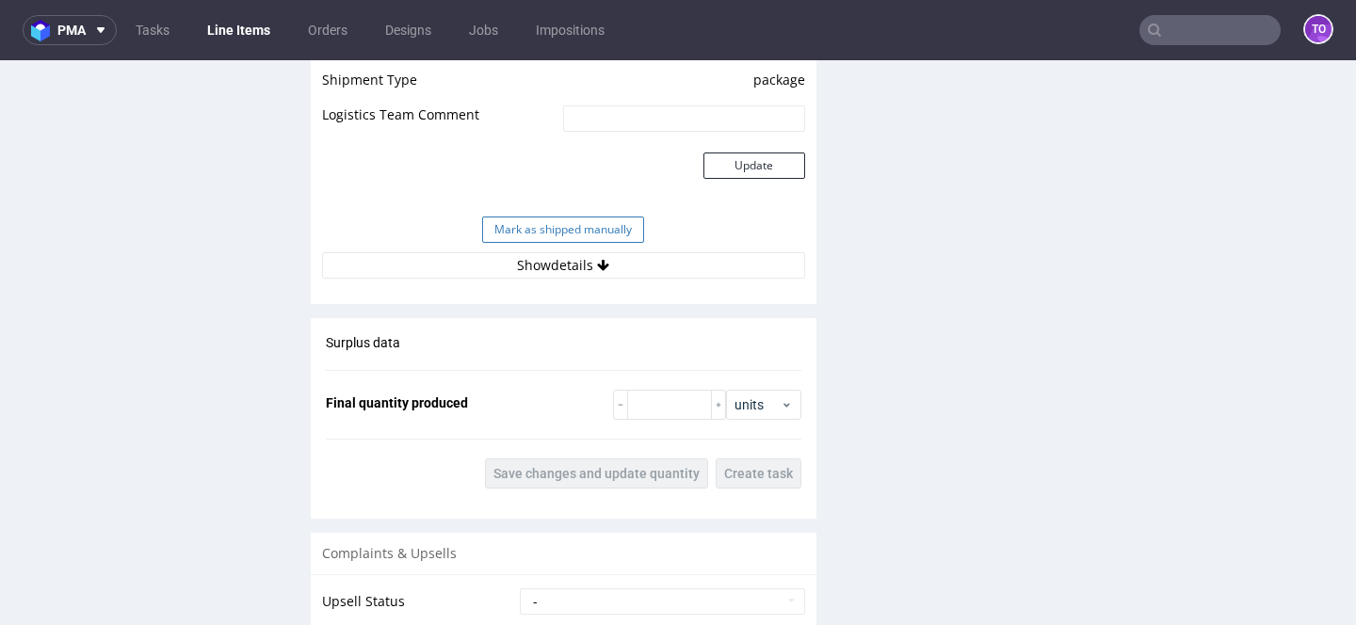
click at [613, 217] on button "Mark as shipped manually" at bounding box center [563, 230] width 162 height 26
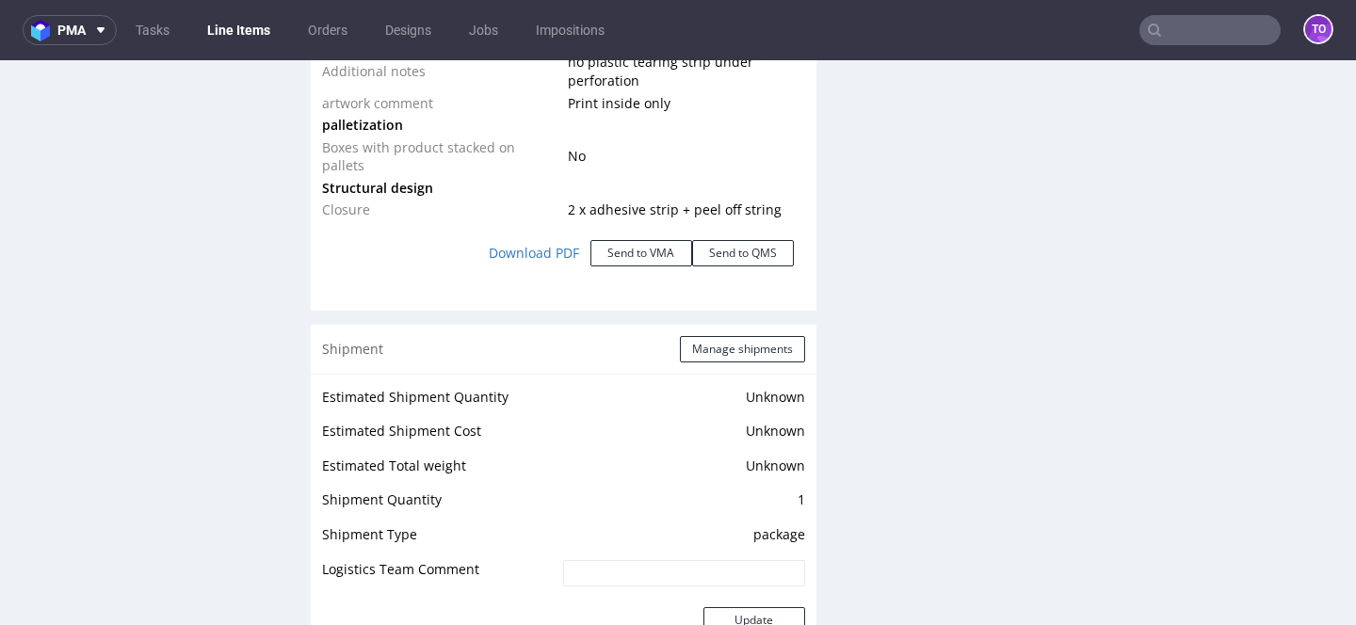
scroll to position [2306, 0]
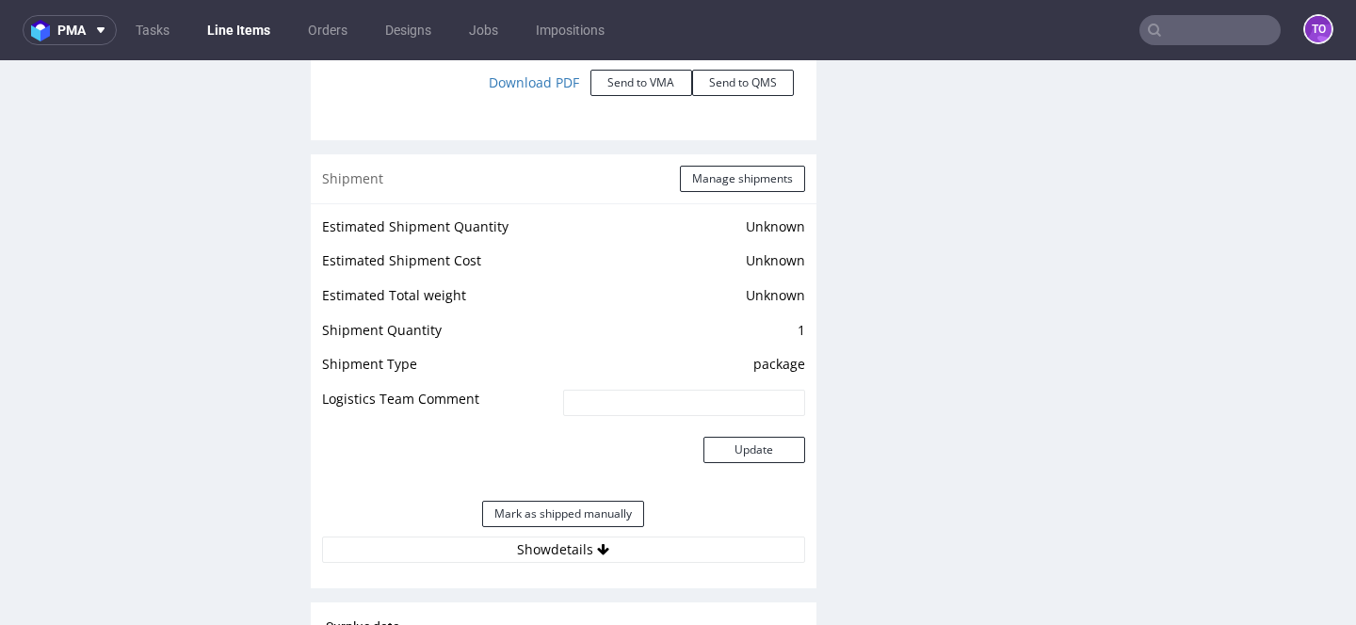
scroll to position [2581, 0]
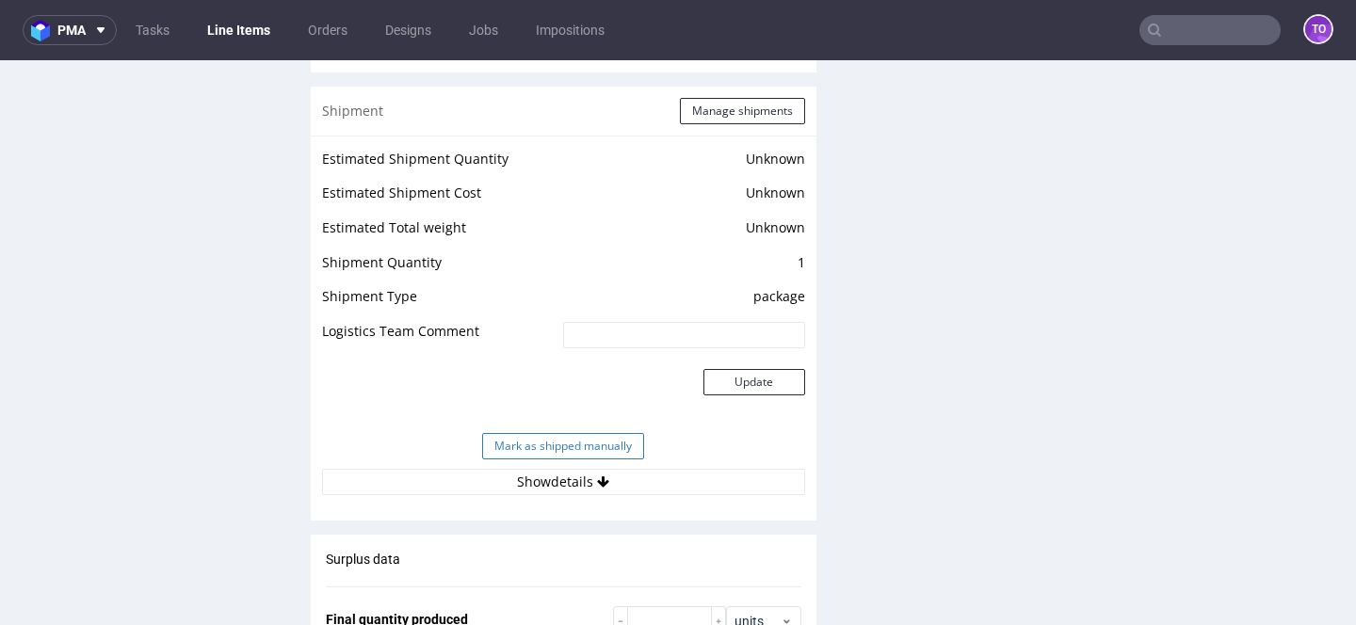
click at [616, 433] on button "Mark as shipped manually" at bounding box center [563, 446] width 162 height 26
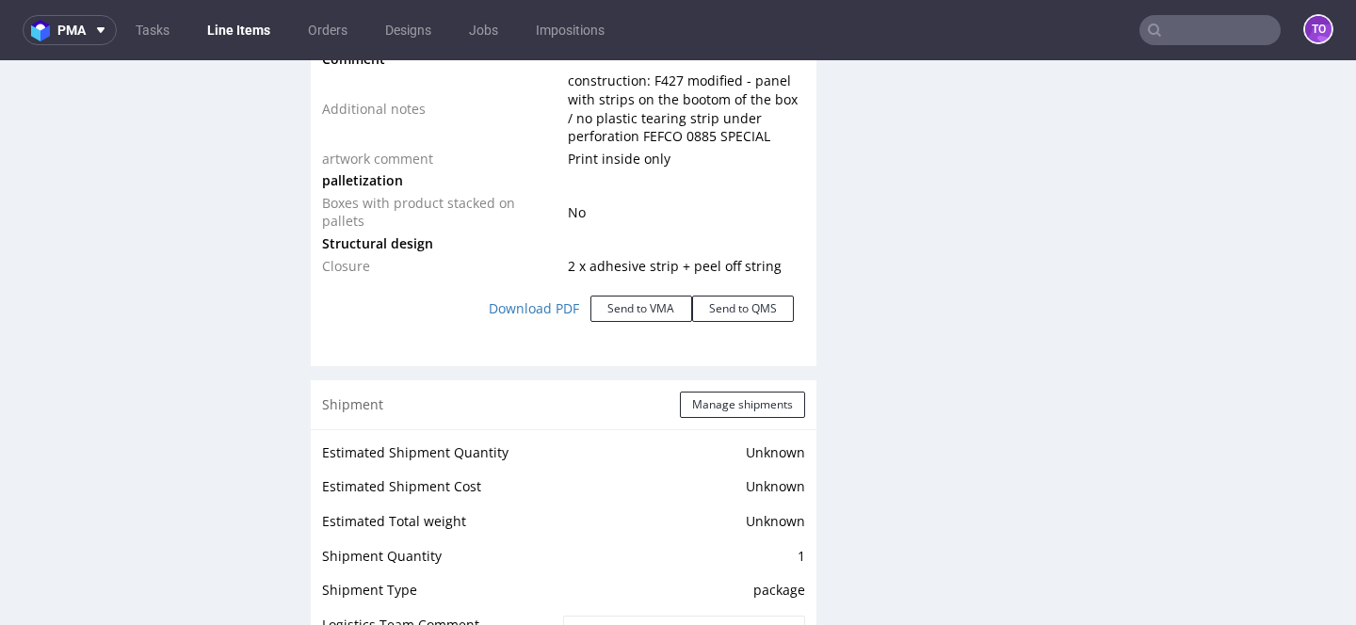
scroll to position [2287, 0]
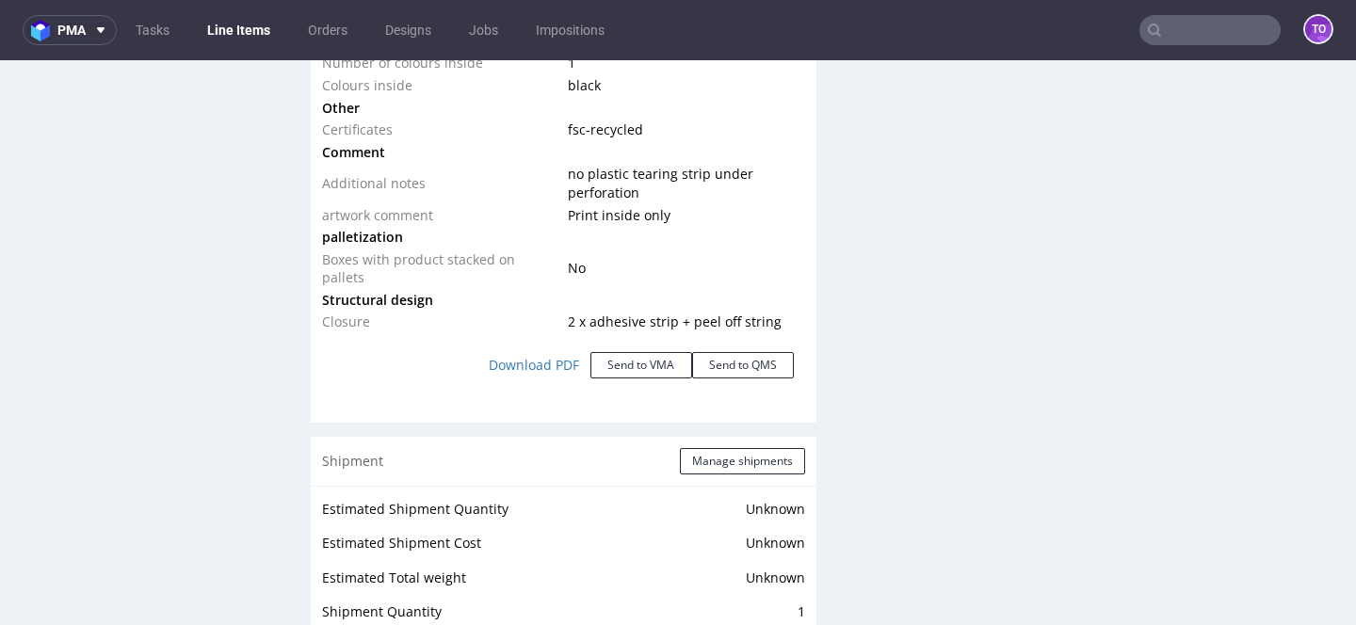
scroll to position [2466, 0]
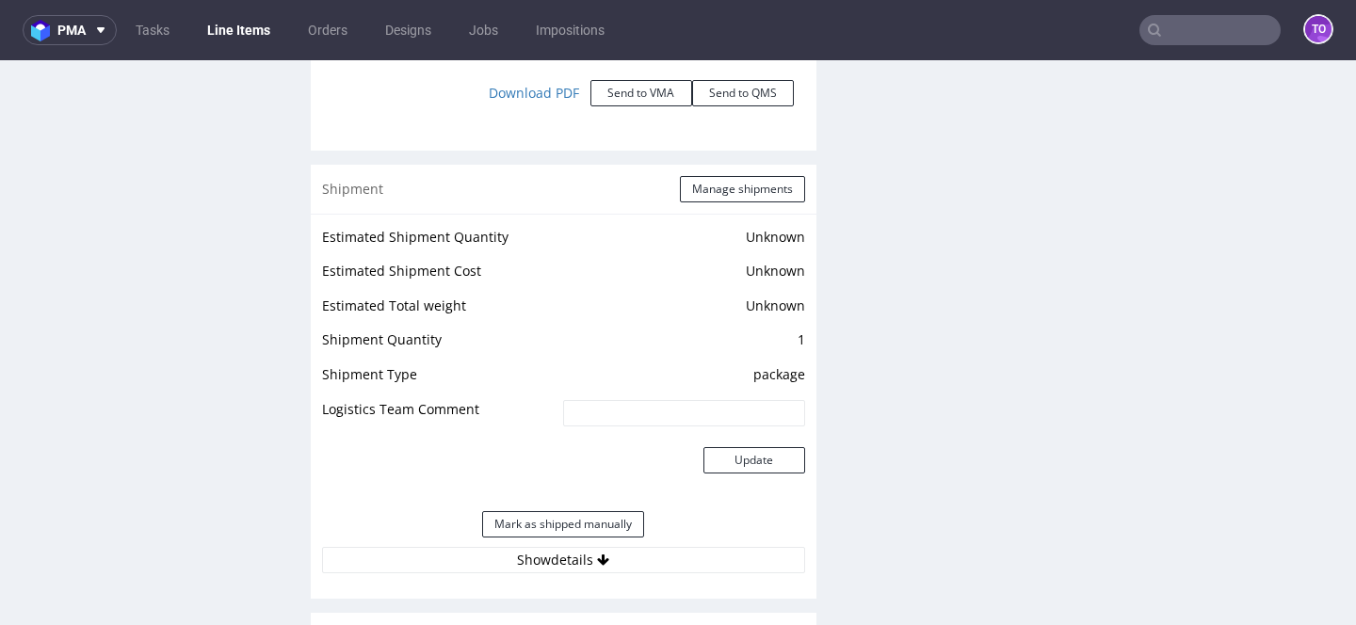
click at [587, 520] on div "Mark as shipped manually" at bounding box center [563, 524] width 483 height 45
click at [590, 511] on button "Mark as shipped manually" at bounding box center [563, 524] width 162 height 26
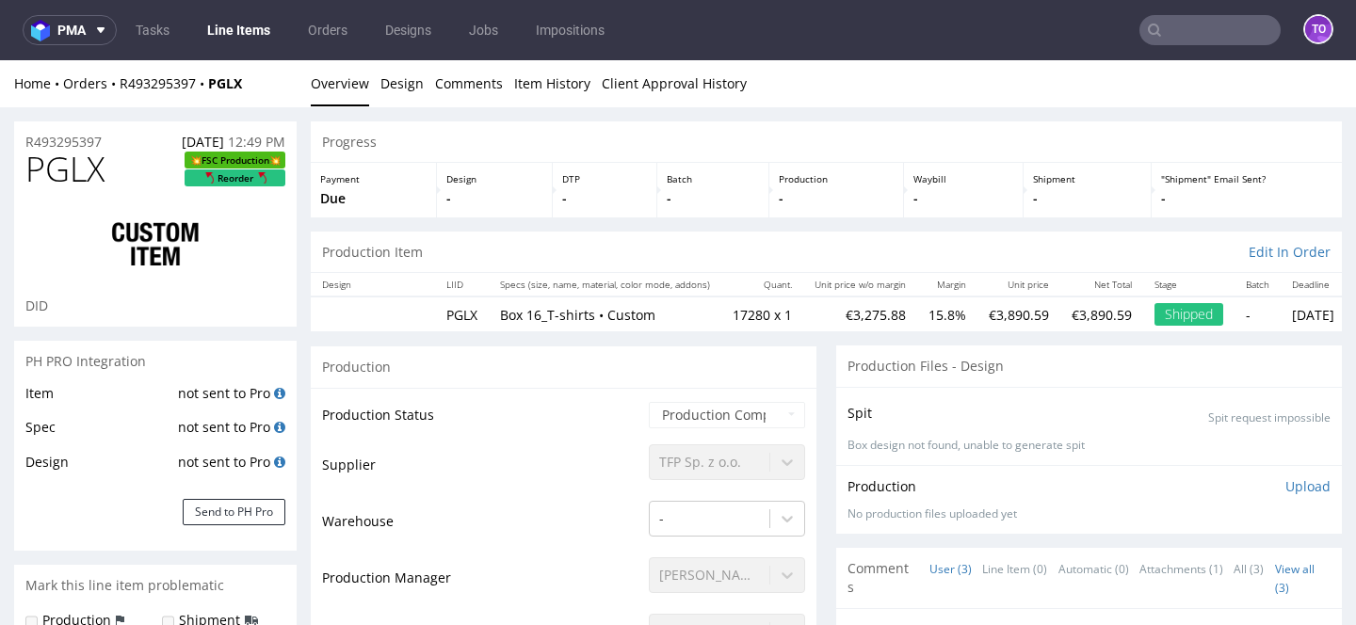
scroll to position [2306, 0]
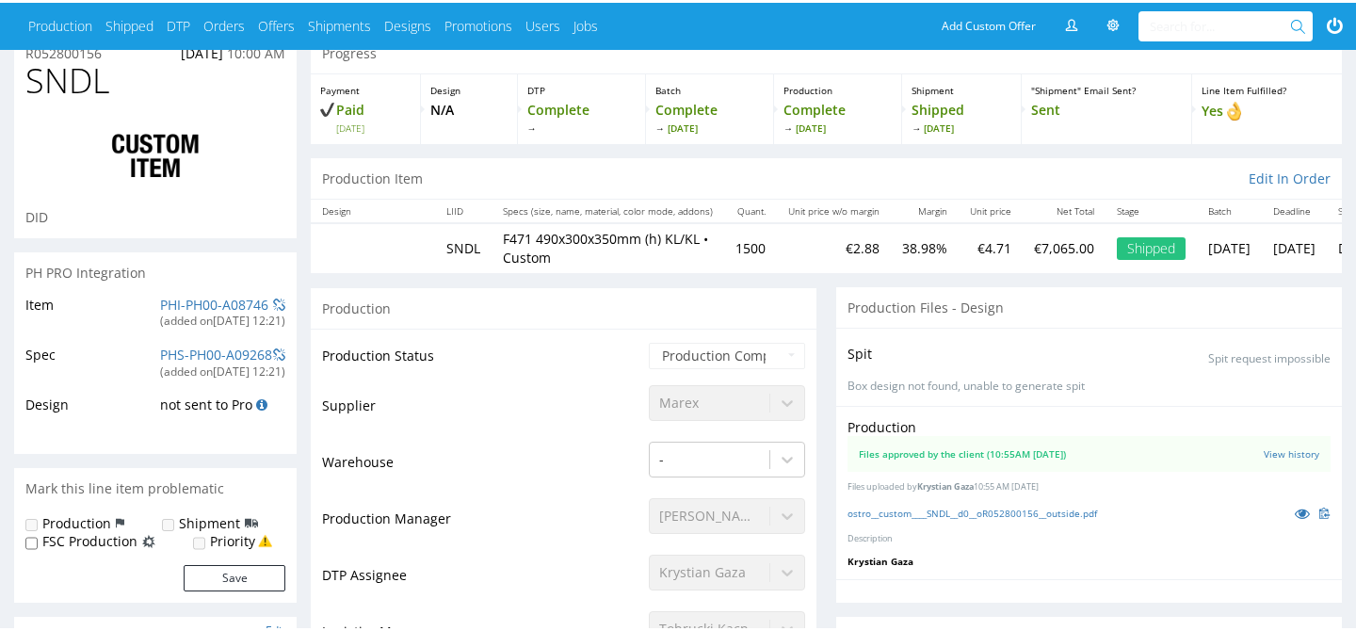
scroll to position [108, 0]
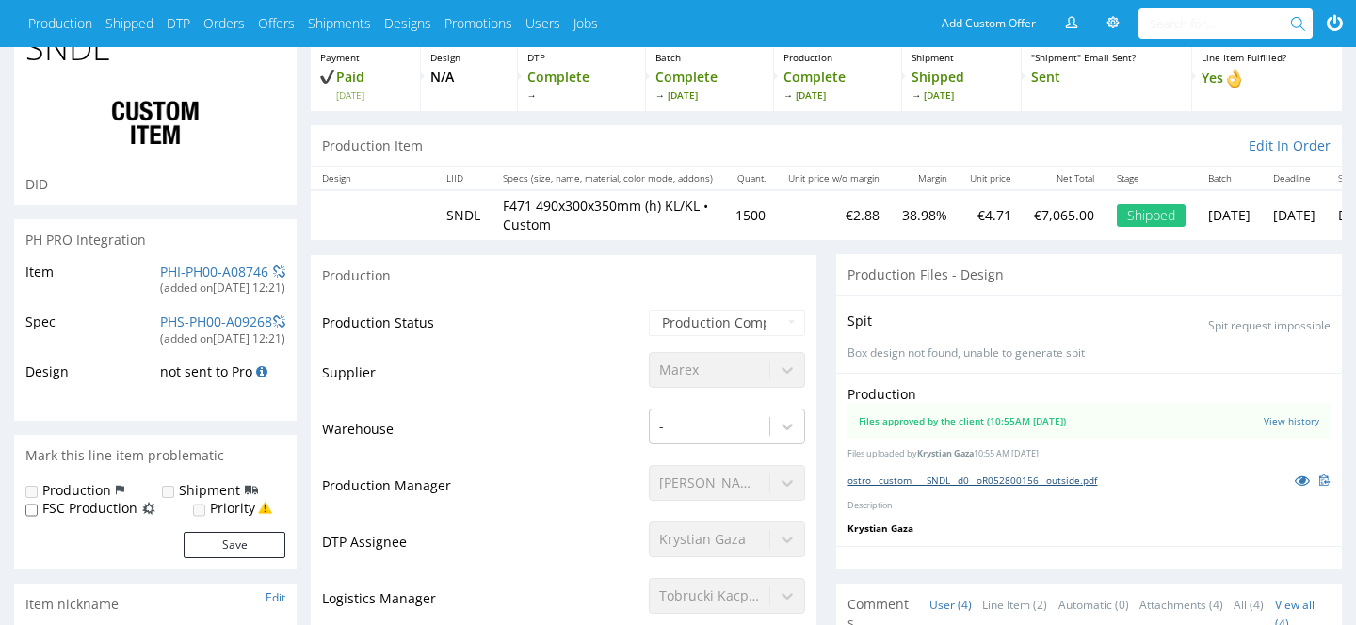
click at [1093, 484] on link "ostro__custom____SNDL__d0__oR052800156__outside.pdf" at bounding box center [973, 480] width 250 height 13
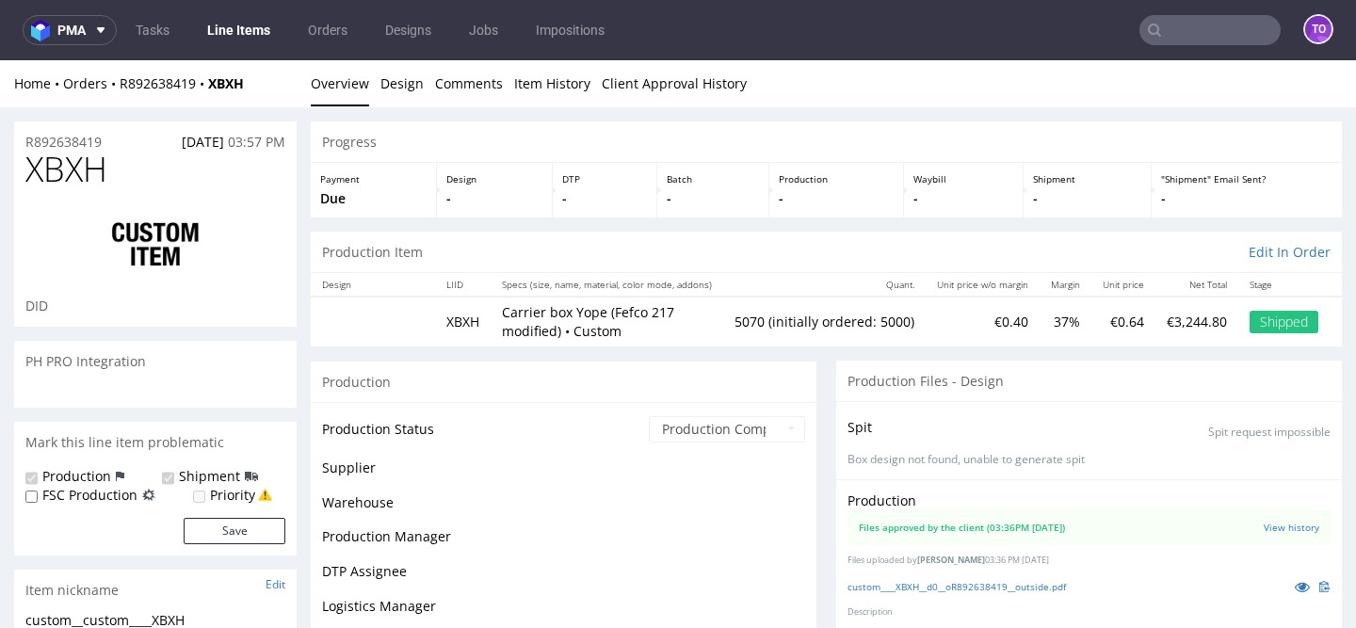
scroll to position [199, 0]
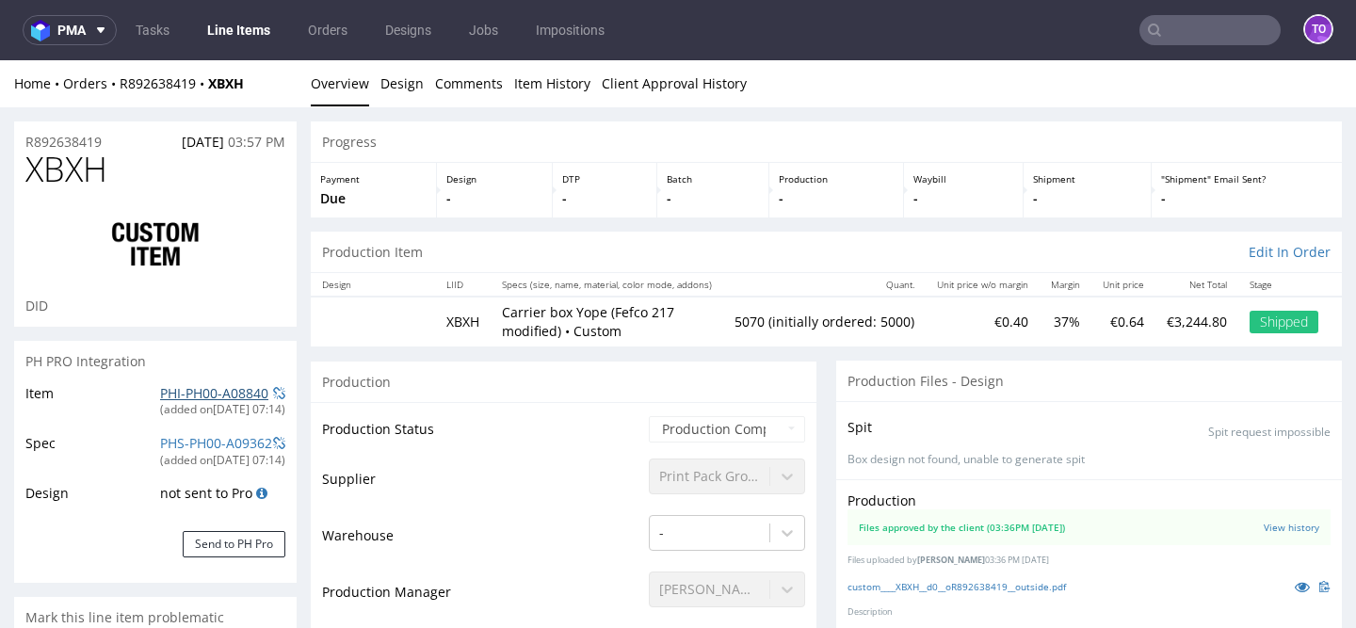
click at [203, 394] on link "PHI-PH00-A08840" at bounding box center [214, 393] width 108 height 18
